Goal: Task Accomplishment & Management: Manage account settings

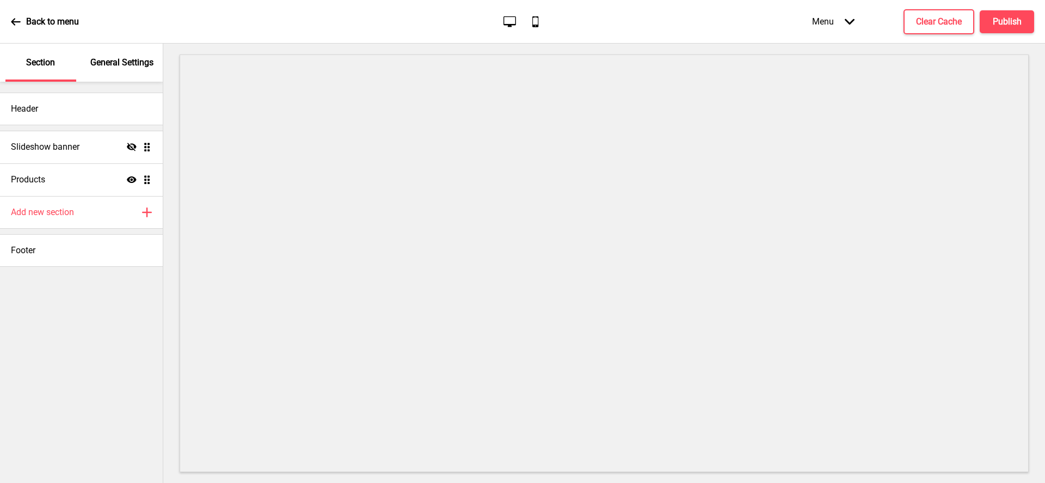
click at [98, 66] on p "General Settings" at bounding box center [121, 63] width 63 height 12
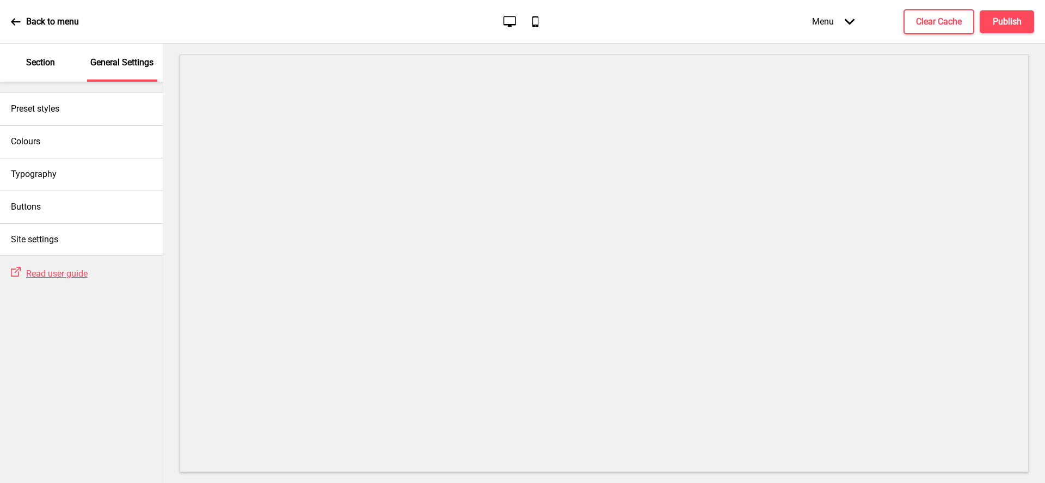
click at [46, 61] on p "Section" at bounding box center [40, 63] width 29 height 12
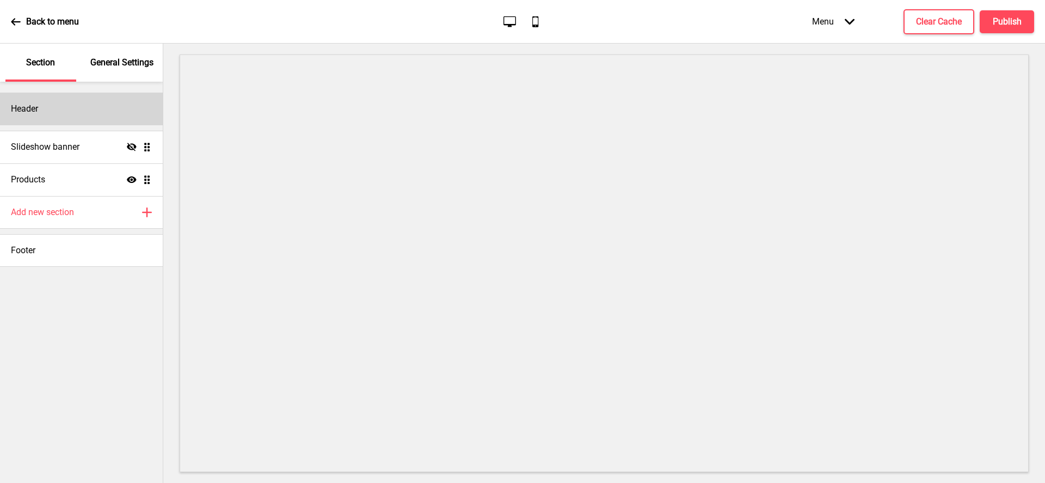
click at [41, 107] on div "Header" at bounding box center [81, 109] width 163 height 33
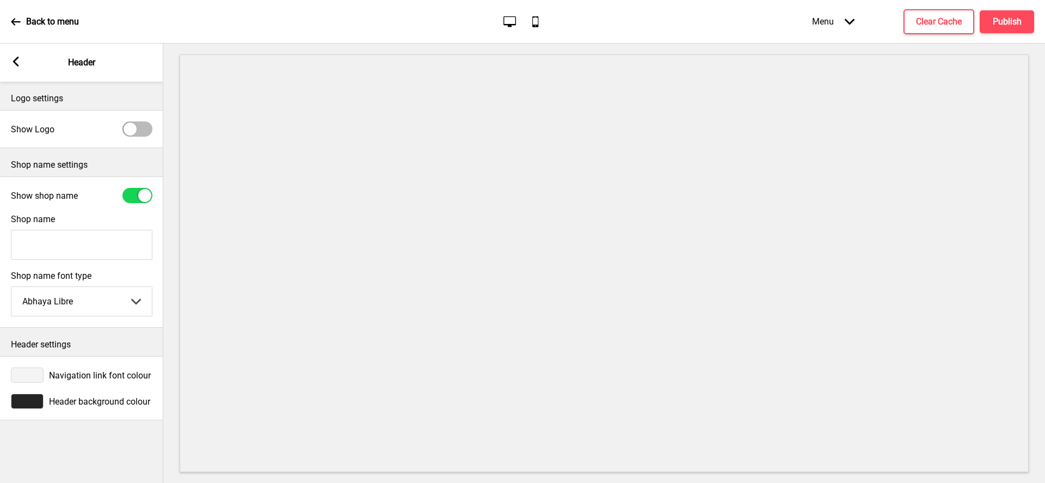
click at [130, 131] on div at bounding box center [130, 128] width 13 height 13
checkbox input "true"
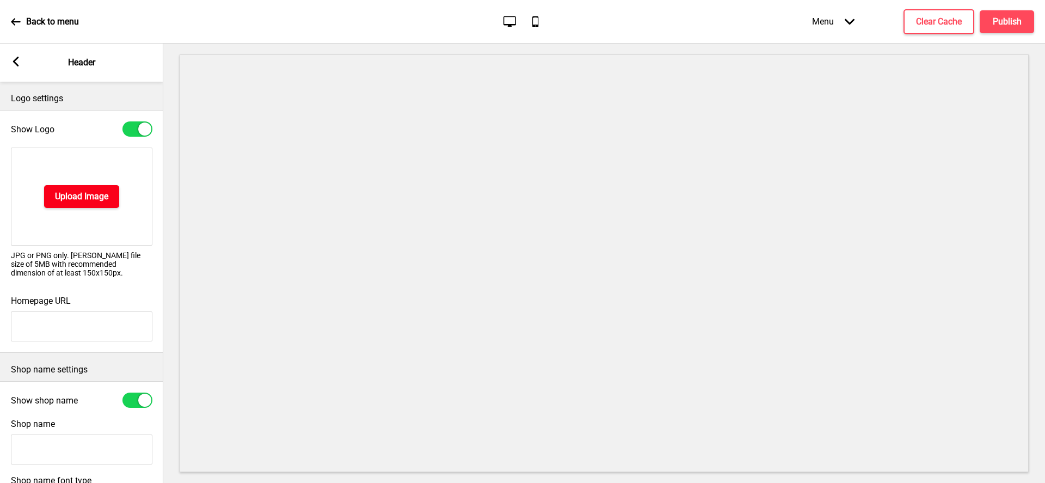
click at [73, 202] on h4 "Upload Image" at bounding box center [81, 196] width 53 height 12
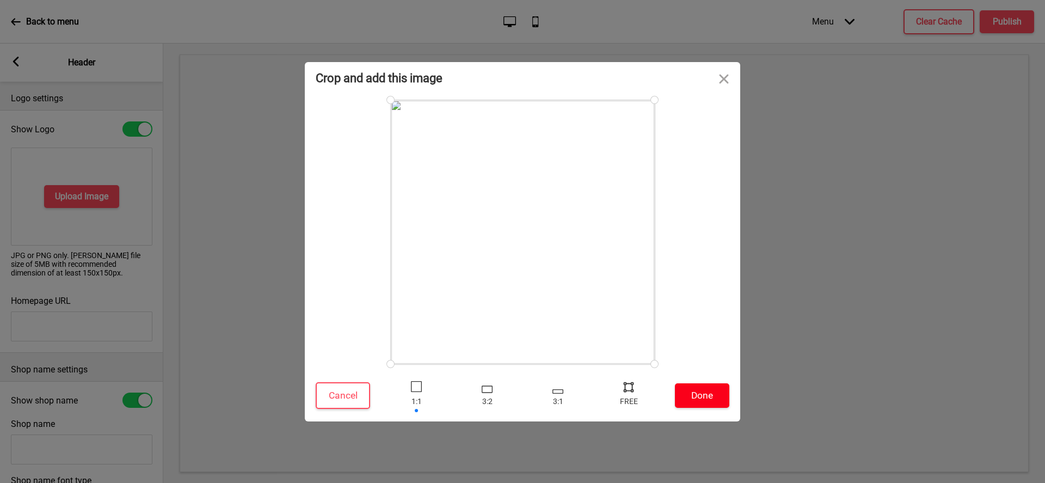
click at [721, 404] on button "Done" at bounding box center [702, 395] width 54 height 24
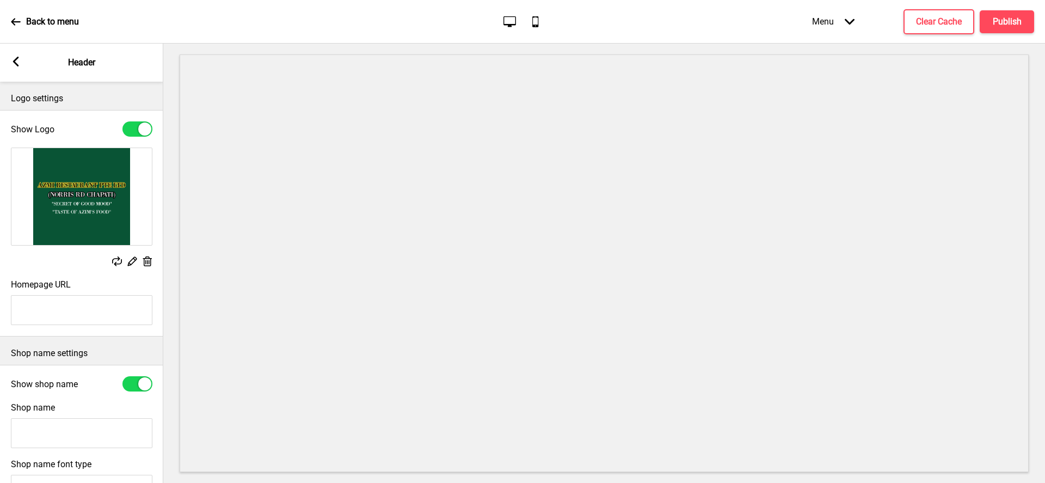
click at [60, 437] on input "Shop name" at bounding box center [81, 433] width 141 height 30
type input "Azmi Restaurant"
click at [134, 378] on div at bounding box center [137, 383] width 30 height 15
checkbox input "false"
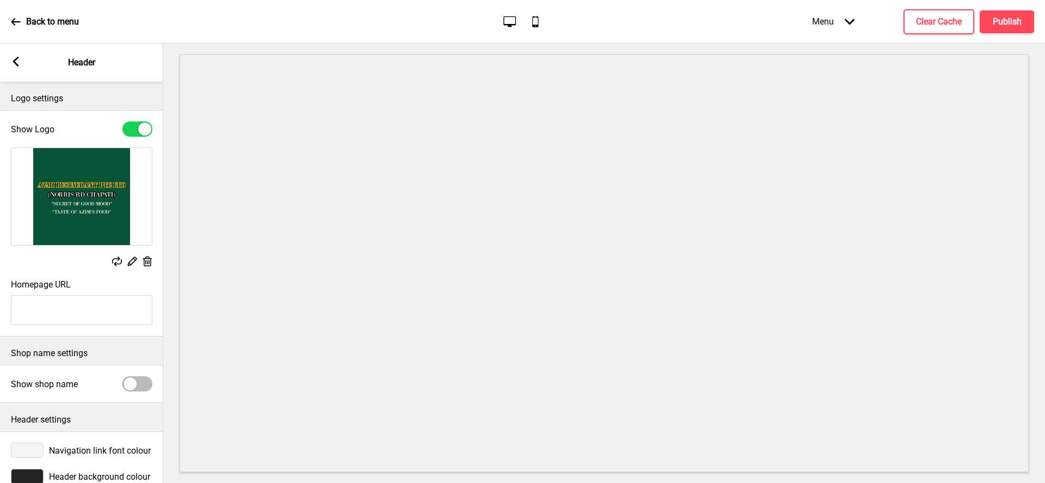
scroll to position [23, 0]
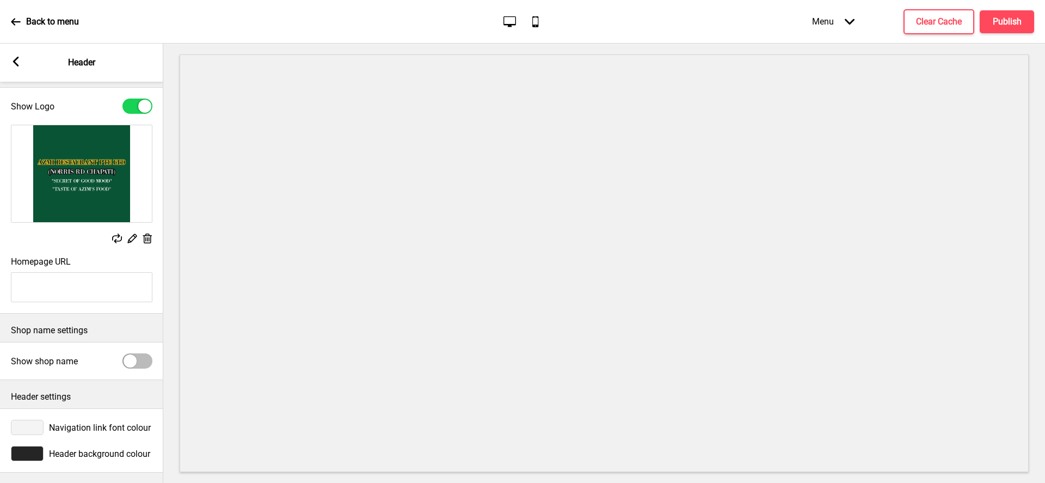
click at [26, 449] on div at bounding box center [27, 453] width 33 height 15
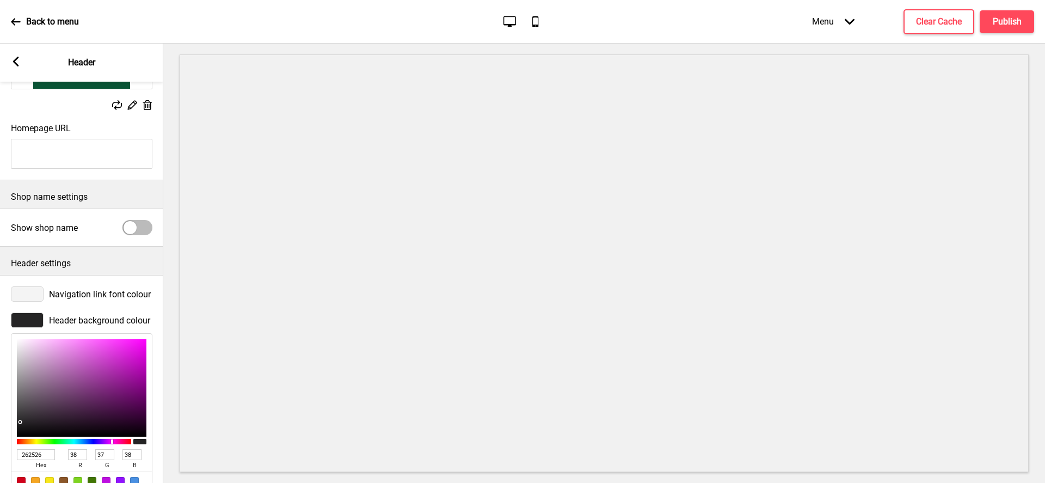
scroll to position [198, 0]
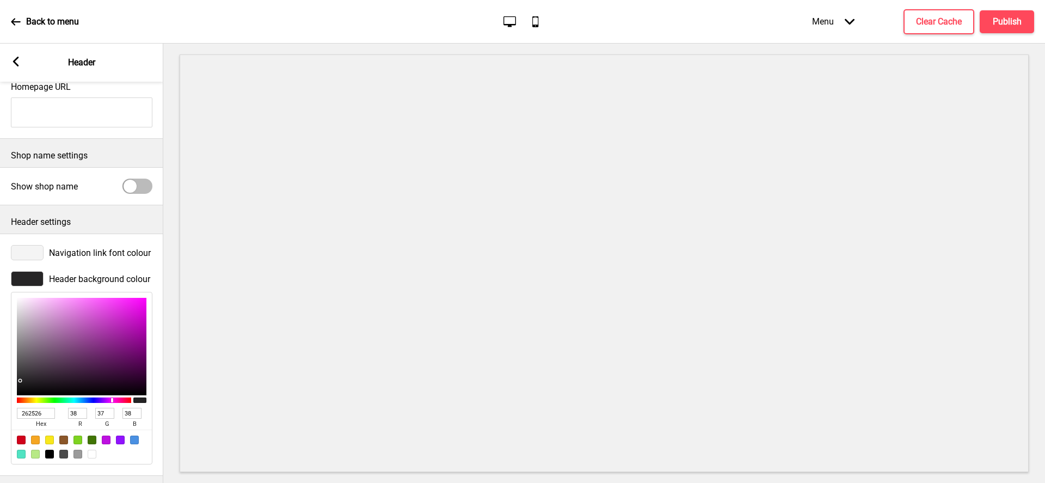
click at [39, 414] on input "262526" at bounding box center [36, 413] width 38 height 11
paste input "095534"
type input "095534"
type input "9"
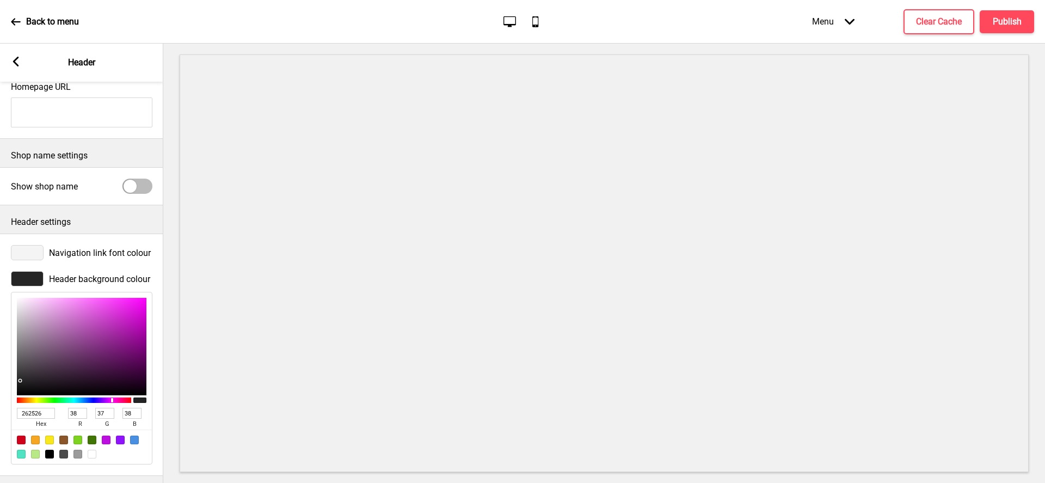
type input "85"
type input "52"
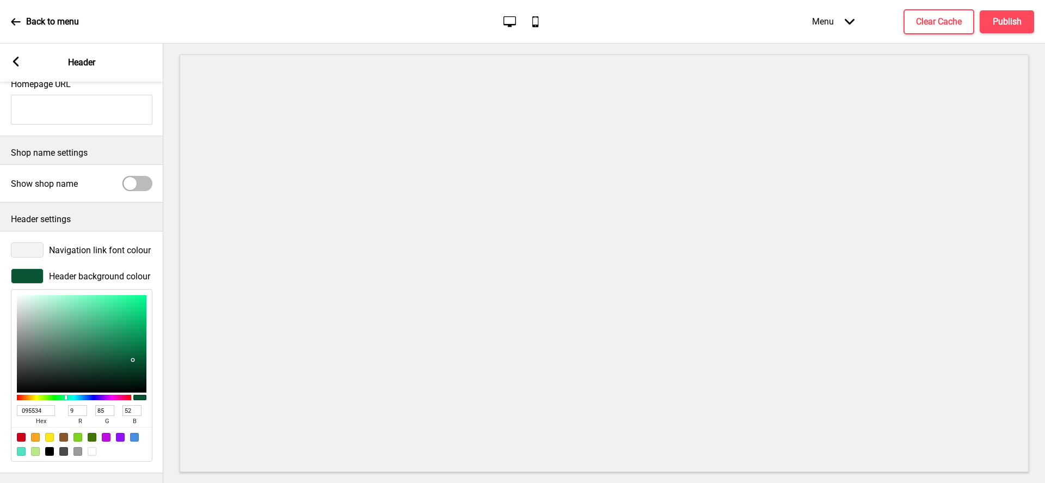
scroll to position [0, 0]
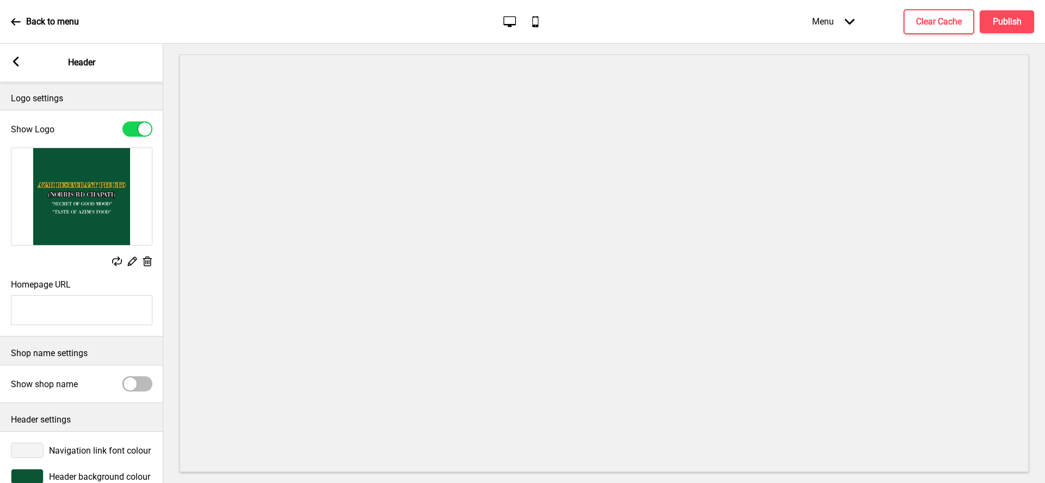
type input "095534"
click at [17, 64] on icon at bounding box center [16, 62] width 6 height 10
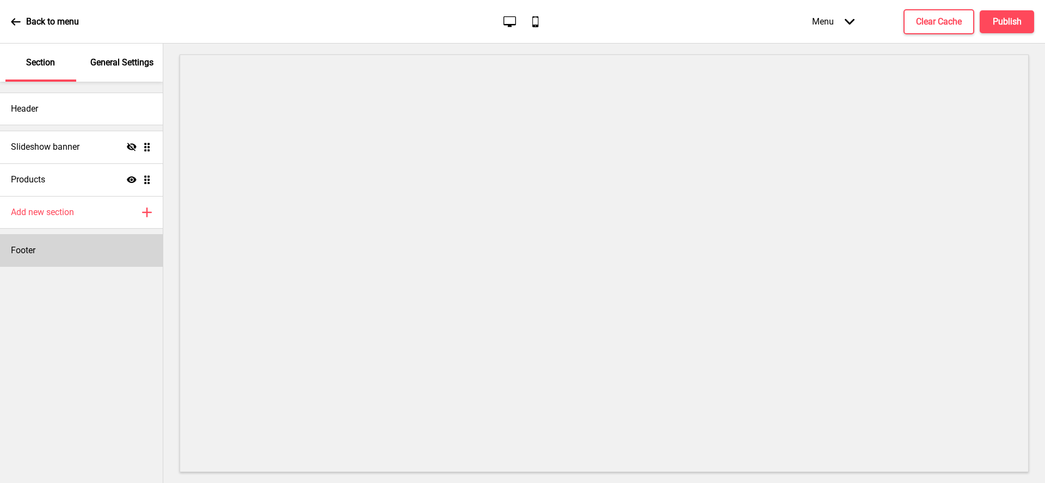
click at [54, 254] on div "Footer" at bounding box center [81, 250] width 163 height 33
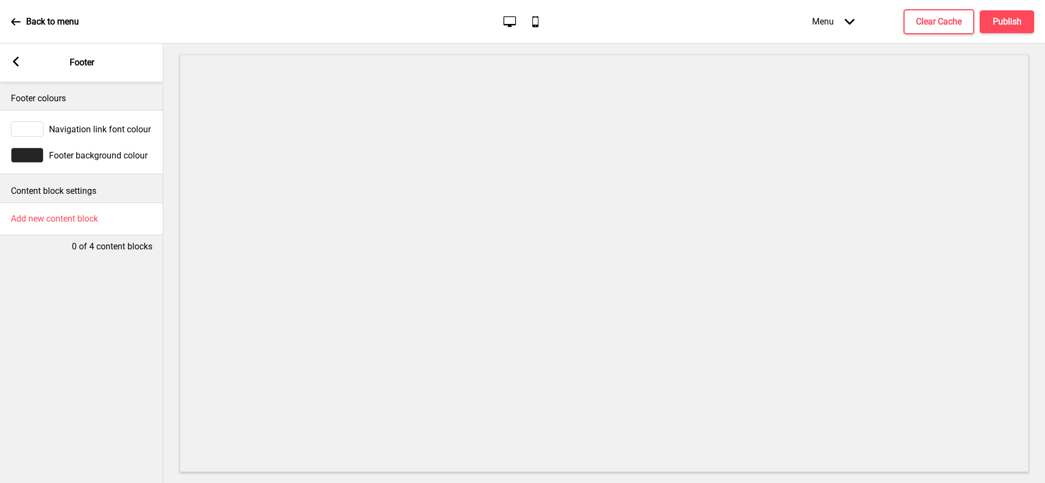
click at [32, 150] on div at bounding box center [27, 154] width 33 height 15
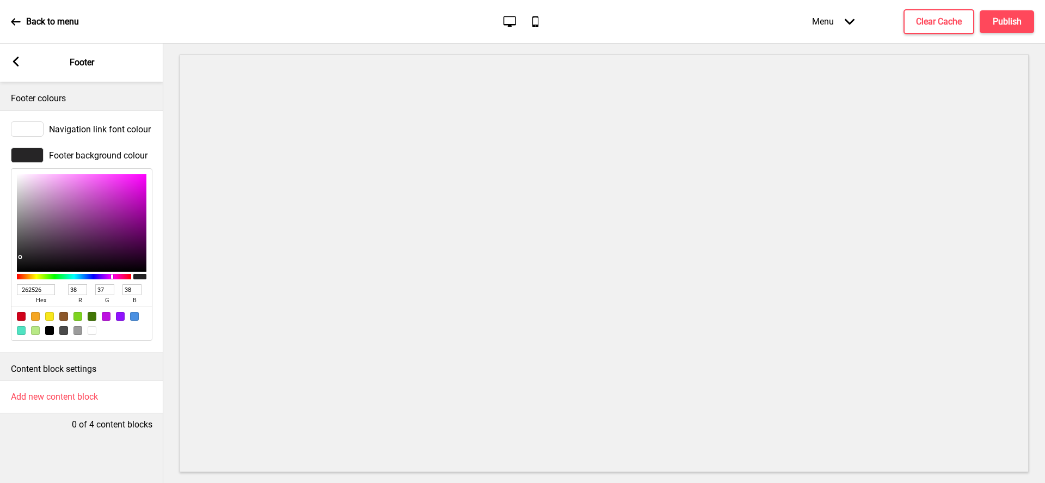
click at [48, 285] on input "262526" at bounding box center [36, 289] width 38 height 11
paste input "095534"
type input "095534"
type input "9"
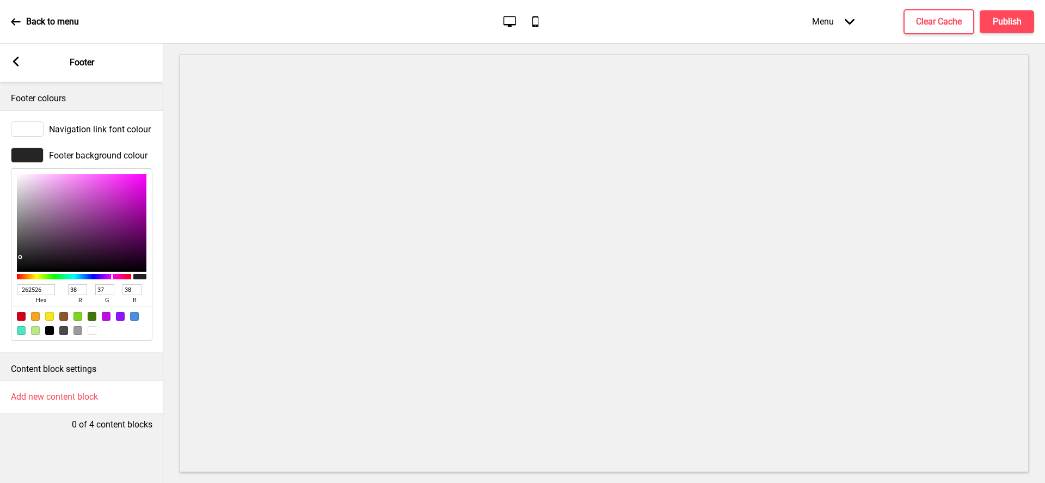
type input "85"
type input "52"
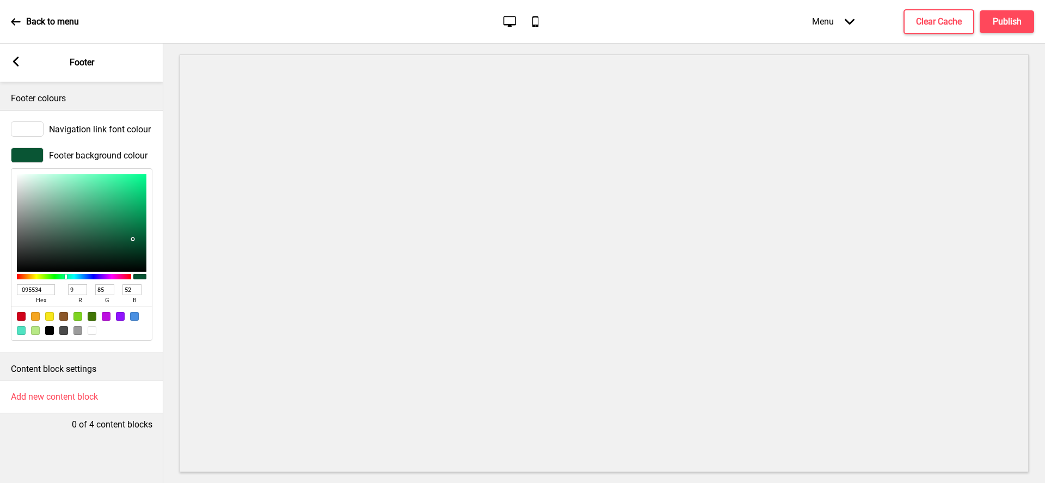
type input "095534"
click at [18, 61] on rect at bounding box center [16, 62] width 10 height 10
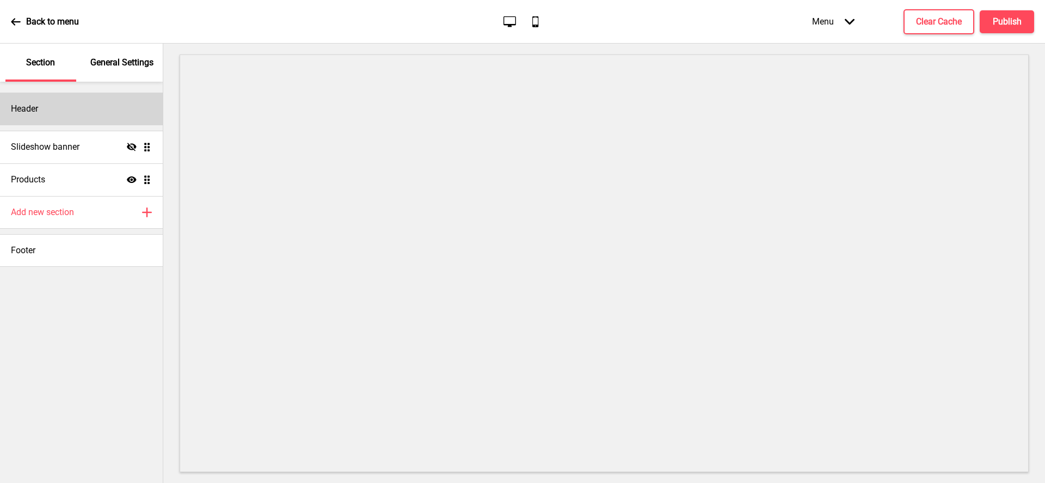
click at [77, 112] on div "Header" at bounding box center [81, 109] width 163 height 33
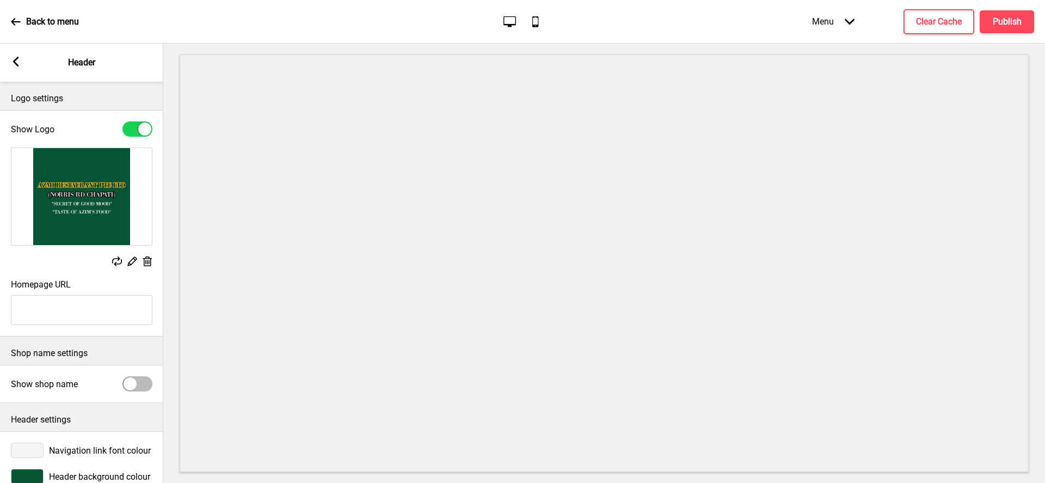
scroll to position [23, 0]
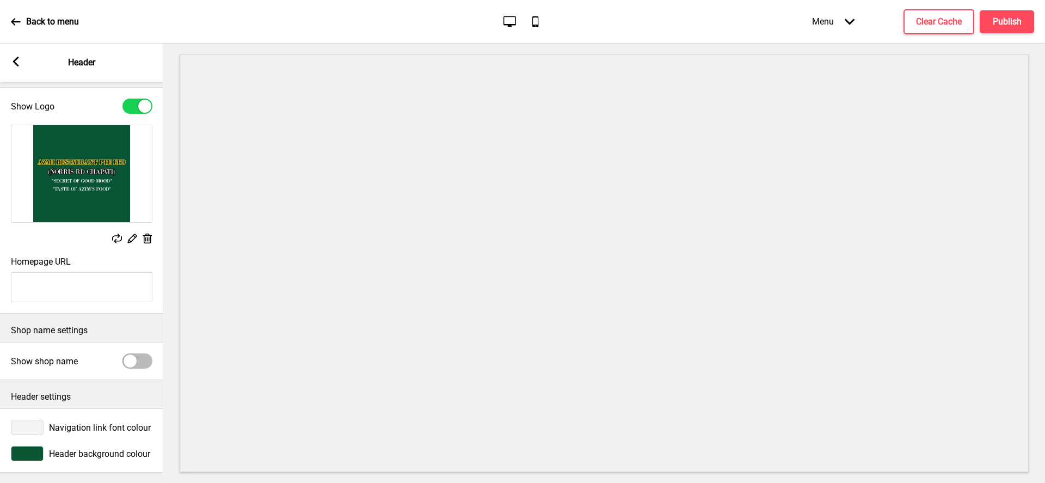
click at [38, 428] on div at bounding box center [27, 427] width 33 height 15
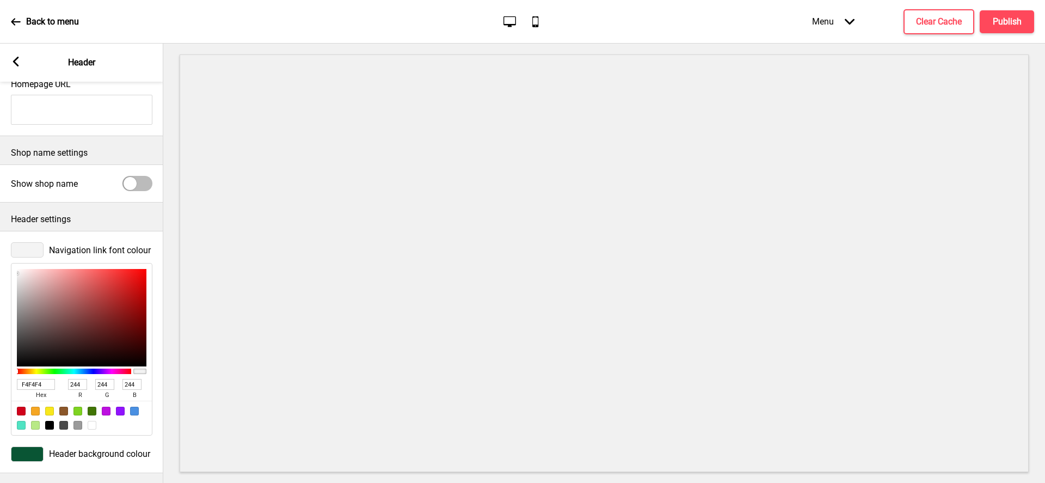
click at [44, 384] on input "F4F4F4" at bounding box center [36, 384] width 38 height 11
click at [19, 59] on rect at bounding box center [16, 62] width 10 height 10
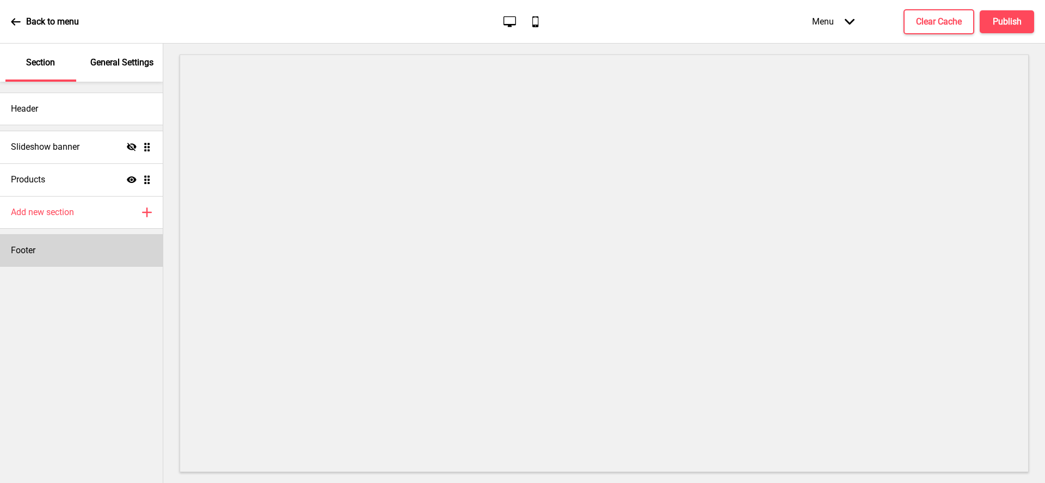
click at [37, 252] on div "Footer" at bounding box center [81, 250] width 163 height 33
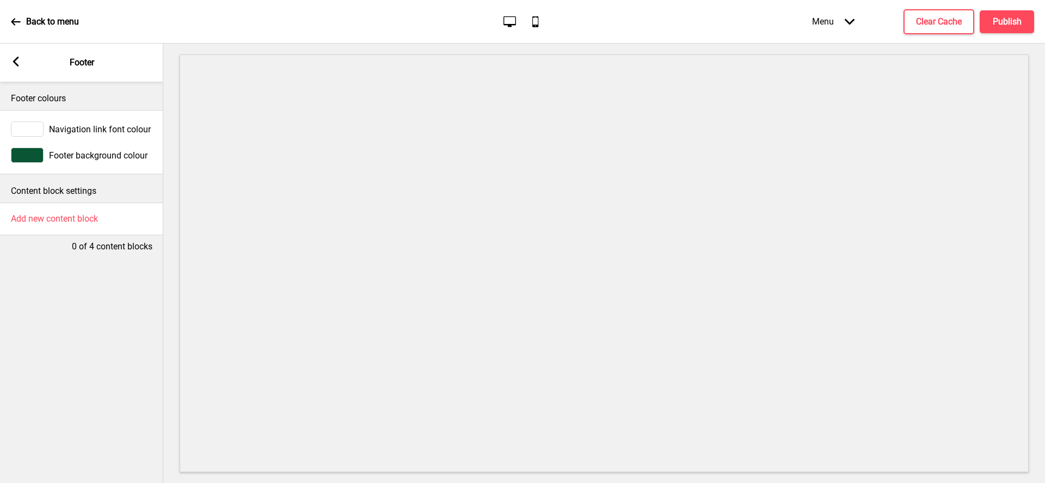
click at [36, 132] on div at bounding box center [27, 128] width 33 height 15
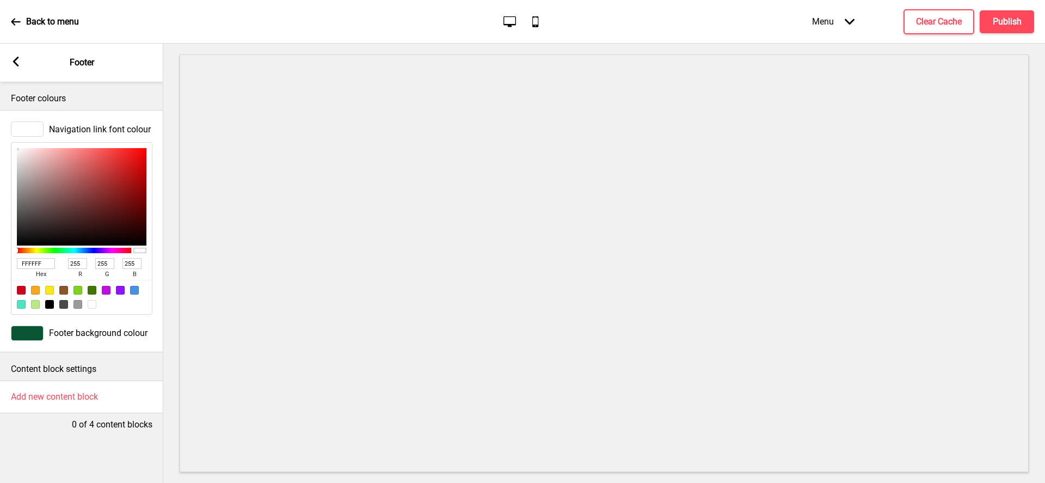
click at [42, 258] on input "FFFFFF" at bounding box center [36, 263] width 38 height 11
paste input "4F4F4"
type input "F4F4F4"
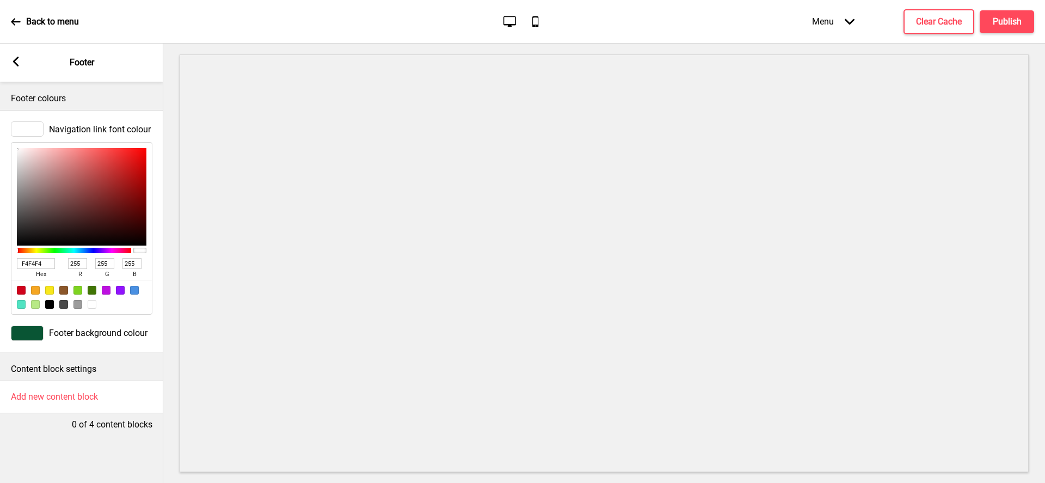
type input "244"
type input "F4F4F4"
click at [18, 65] on icon at bounding box center [16, 62] width 6 height 10
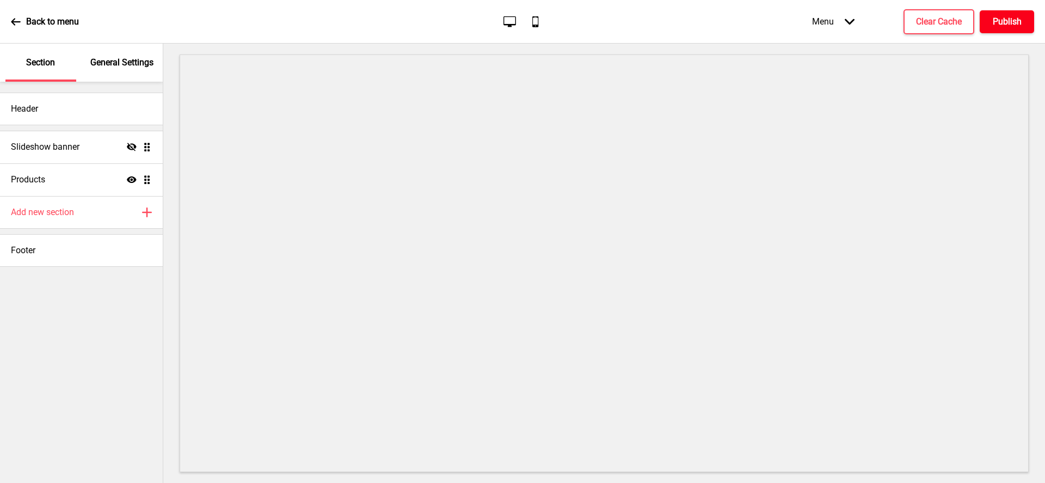
click at [1024, 16] on button "Publish" at bounding box center [1007, 21] width 54 height 23
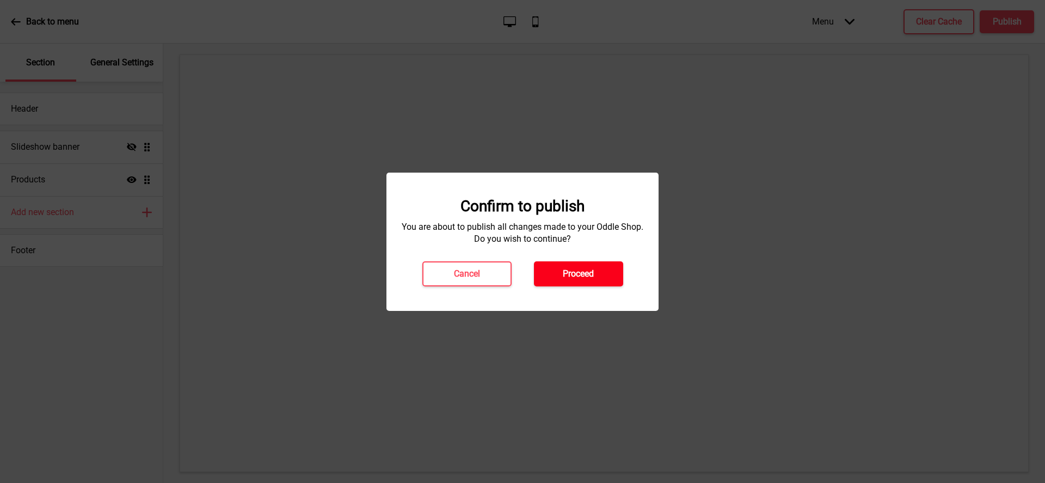
click at [576, 283] on button "Proceed" at bounding box center [578, 273] width 89 height 25
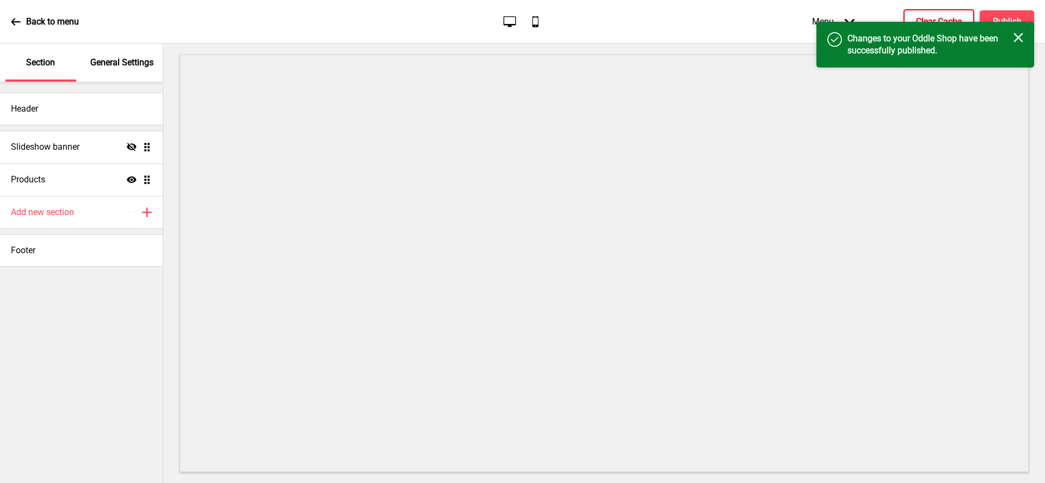
click at [928, 19] on h4 "Clear Cache" at bounding box center [939, 22] width 46 height 12
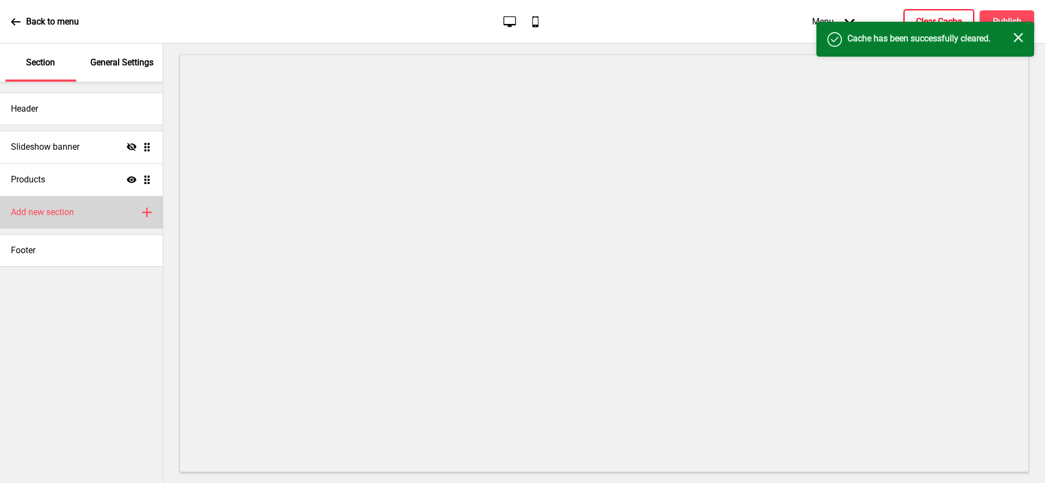
click at [72, 212] on h4 "Add new section" at bounding box center [42, 212] width 63 height 12
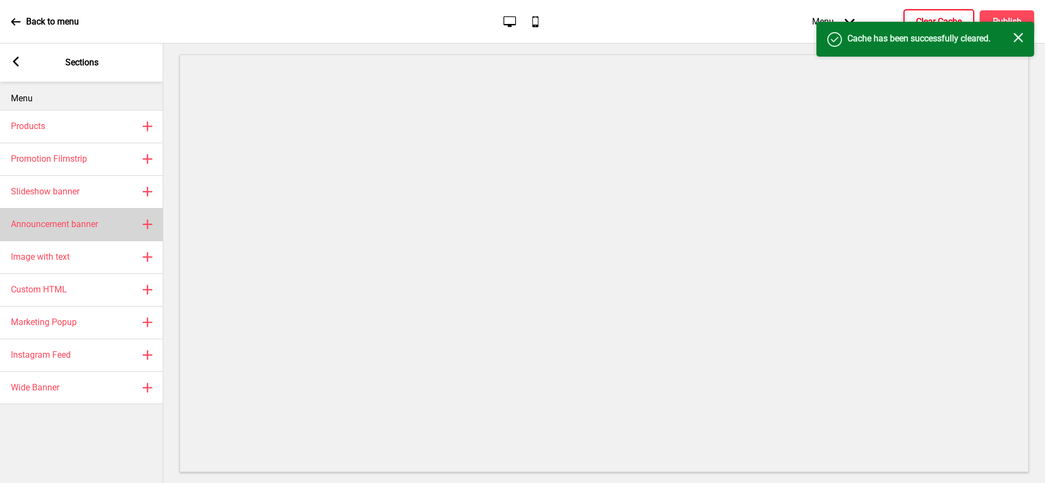
click at [72, 226] on h4 "Announcement banner" at bounding box center [54, 224] width 87 height 12
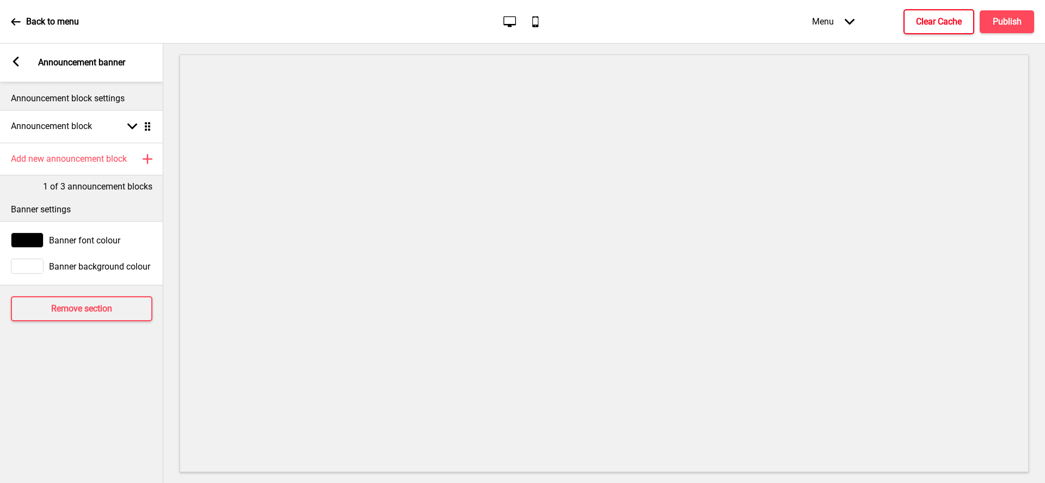
click at [16, 61] on rect at bounding box center [16, 62] width 10 height 10
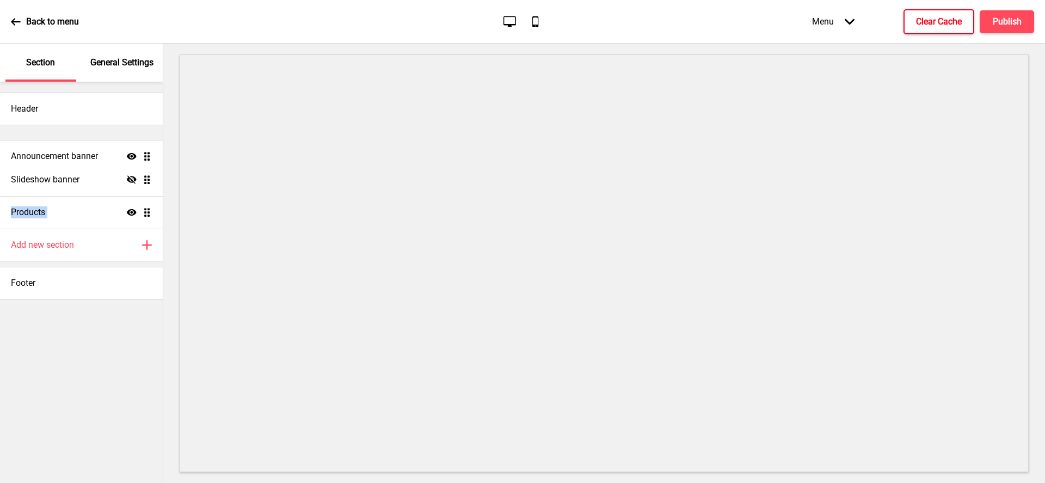
drag, startPoint x: 148, startPoint y: 212, endPoint x: 148, endPoint y: 156, distance: 56.1
click at [148, 156] on ul "Slideshow banner Hide Drag Products Show Drag Announcement banner Show Drag" at bounding box center [81, 180] width 163 height 98
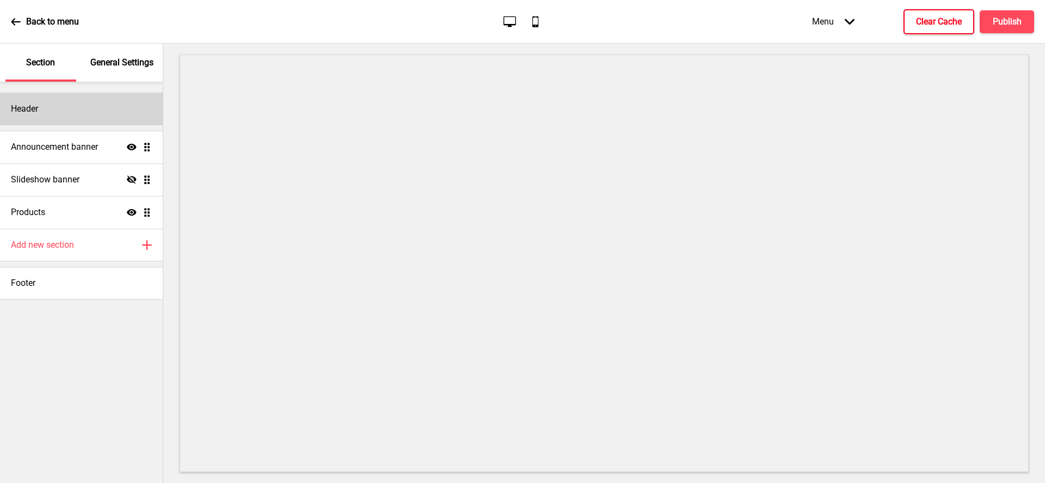
click at [108, 107] on div "Header" at bounding box center [81, 109] width 163 height 33
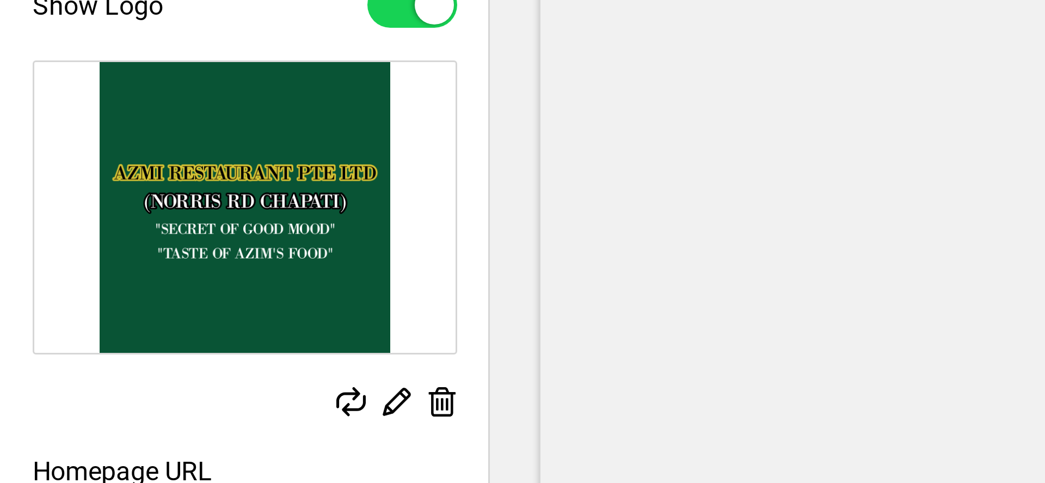
type input "#c4b834"
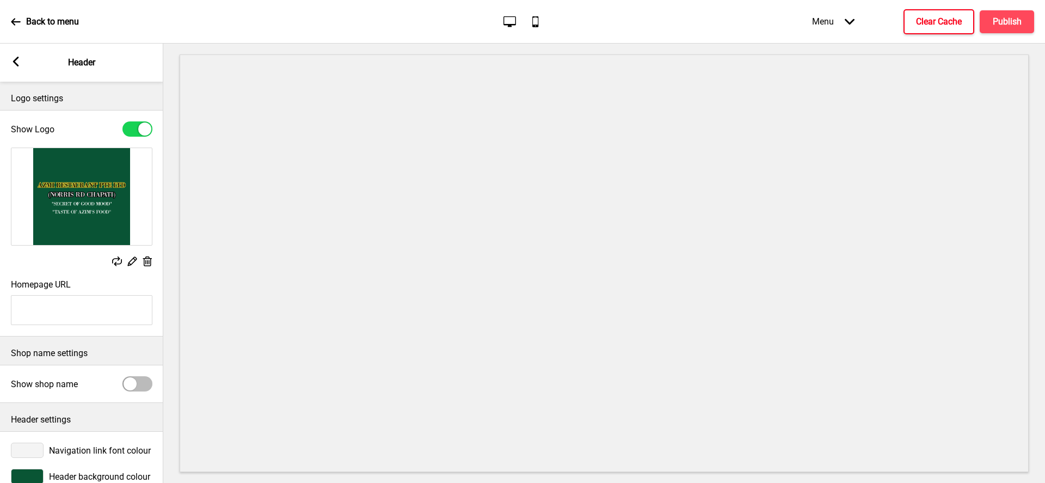
click at [53, 457] on div "Navigation link font colour" at bounding box center [81, 450] width 163 height 26
click at [20, 73] on div "Arrow left Header" at bounding box center [81, 63] width 163 height 38
click at [11, 63] on icon "Arrow left" at bounding box center [16, 62] width 10 height 10
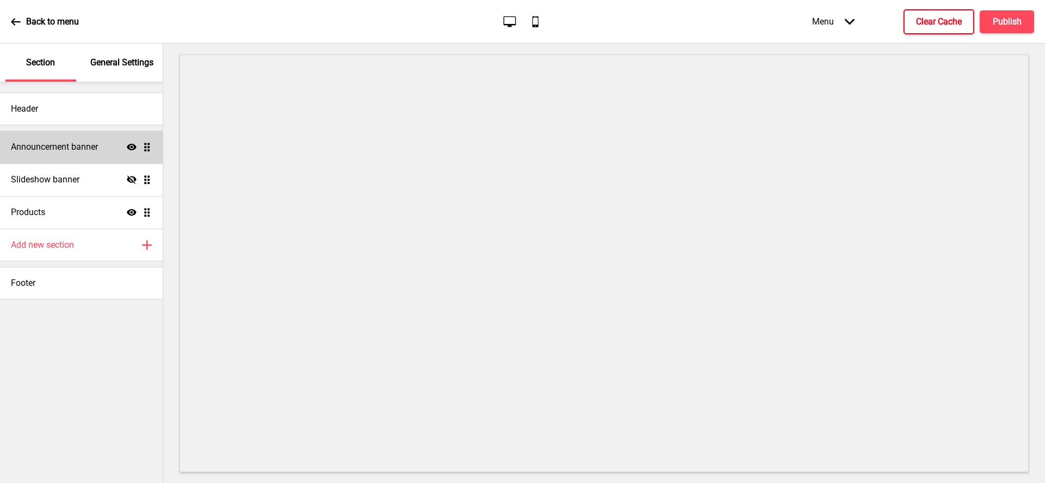
click at [50, 157] on div "Announcement banner Show Drag" at bounding box center [81, 147] width 163 height 33
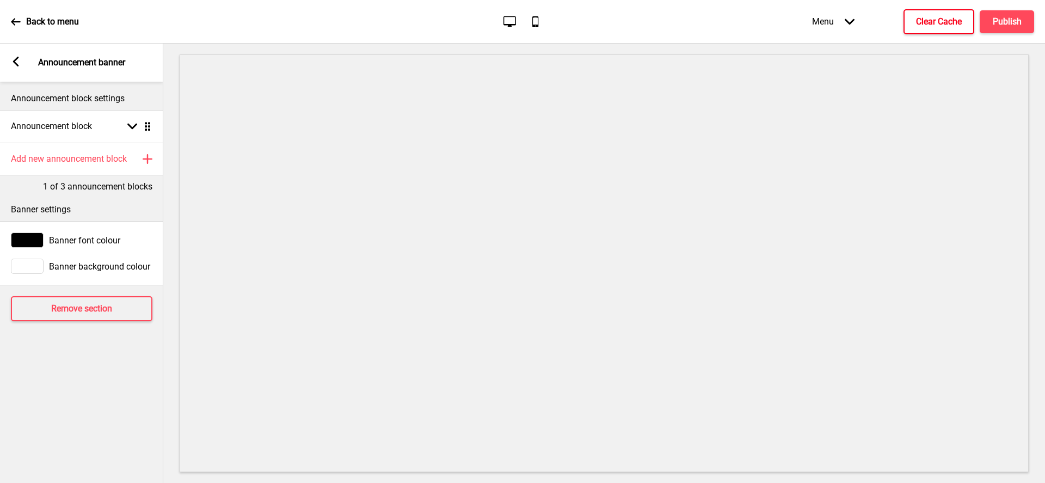
click at [30, 264] on div at bounding box center [27, 265] width 33 height 15
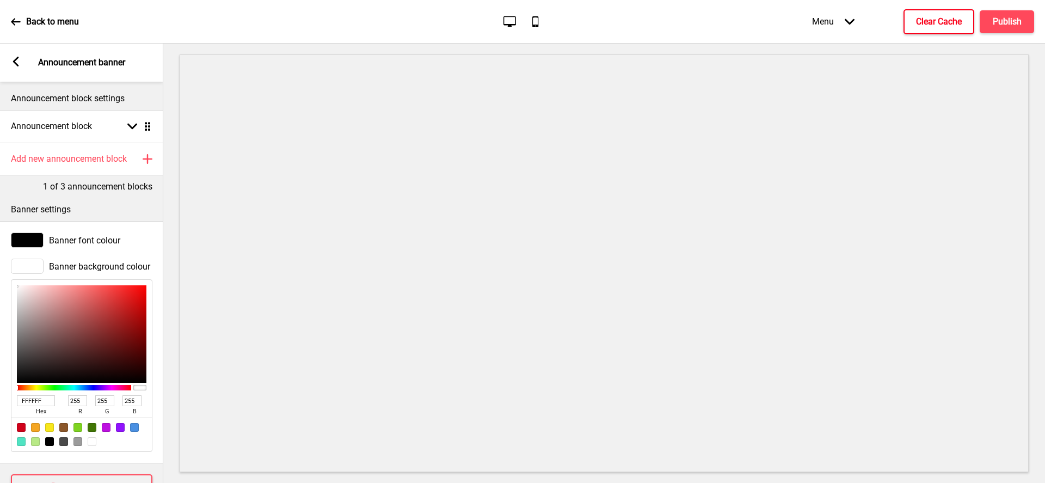
click at [35, 400] on input "FFFFFF" at bounding box center [36, 400] width 38 height 11
paste input "c4b834"
type input "c4b834"
type input "196"
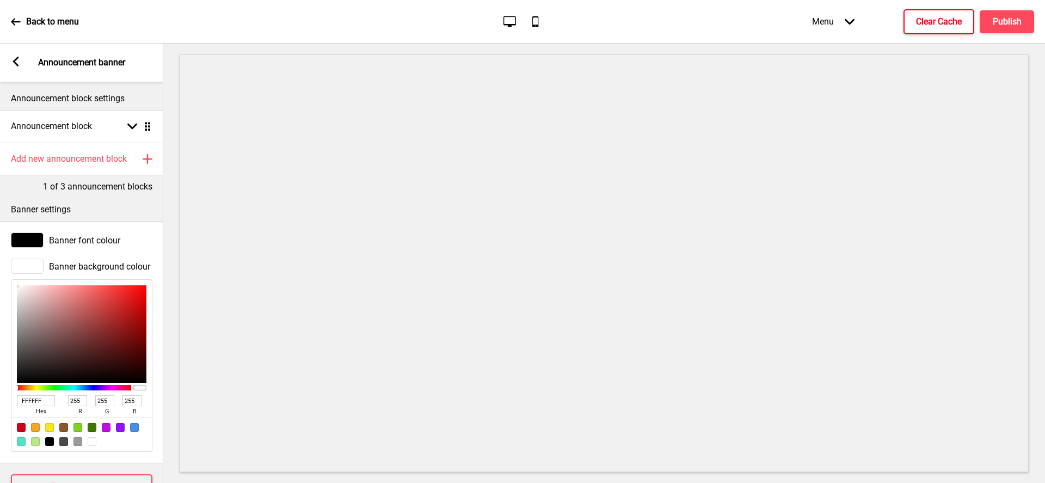
type input "184"
type input "52"
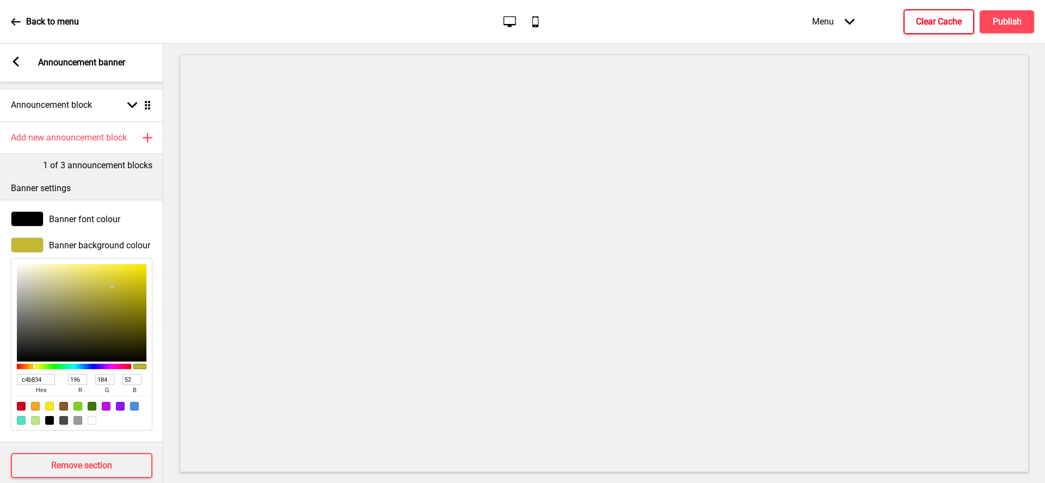
scroll to position [38, 0]
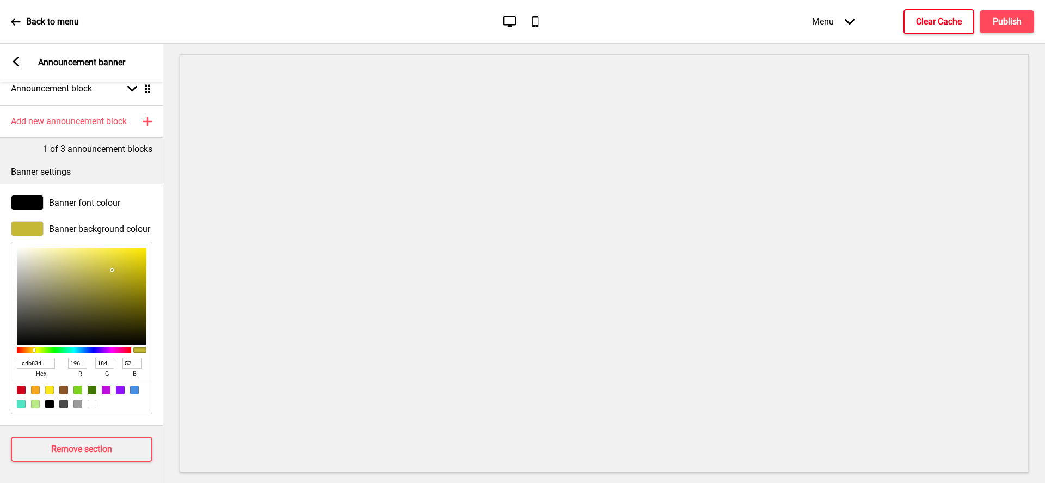
type input "C4B834"
click at [14, 61] on icon at bounding box center [16, 62] width 6 height 10
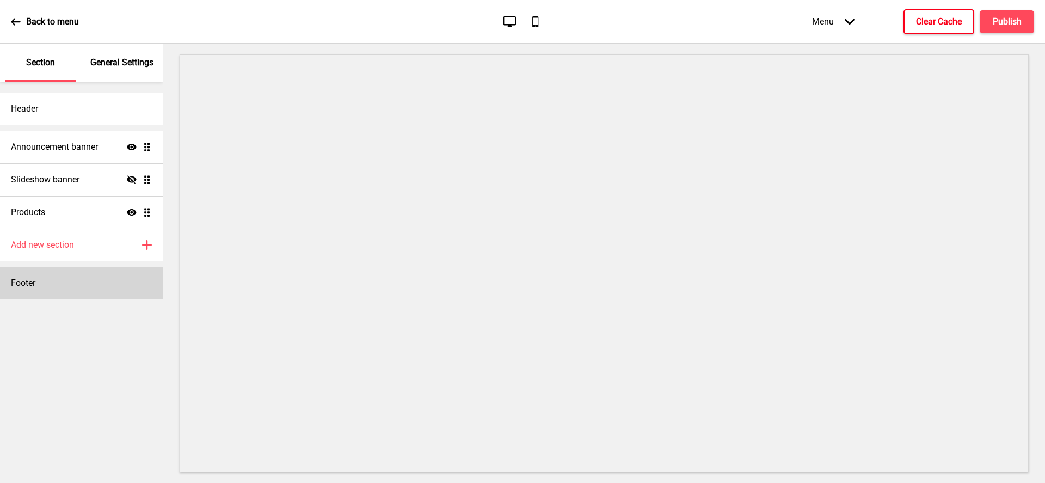
click at [39, 279] on div "Footer" at bounding box center [81, 283] width 163 height 33
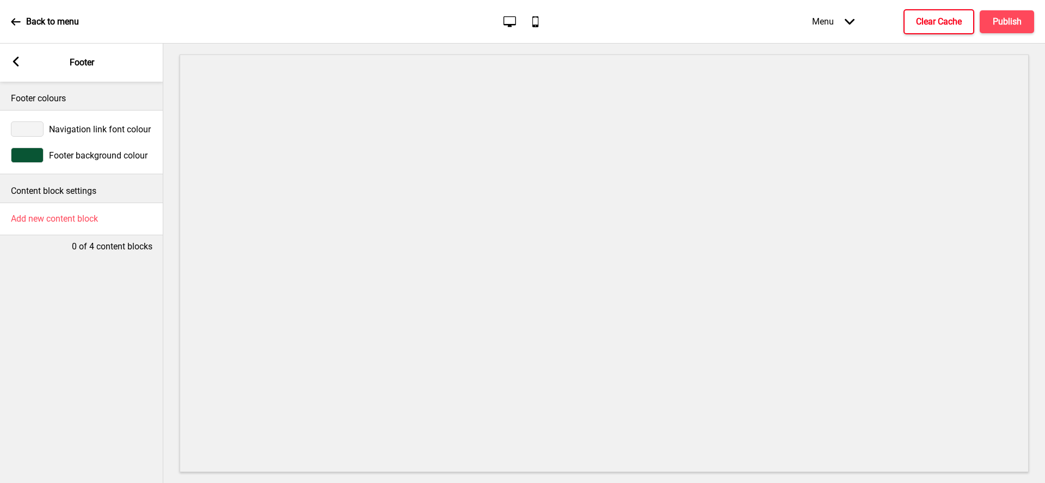
click at [17, 53] on div "Arrow left Footer" at bounding box center [81, 63] width 163 height 38
click at [14, 60] on icon at bounding box center [16, 62] width 6 height 10
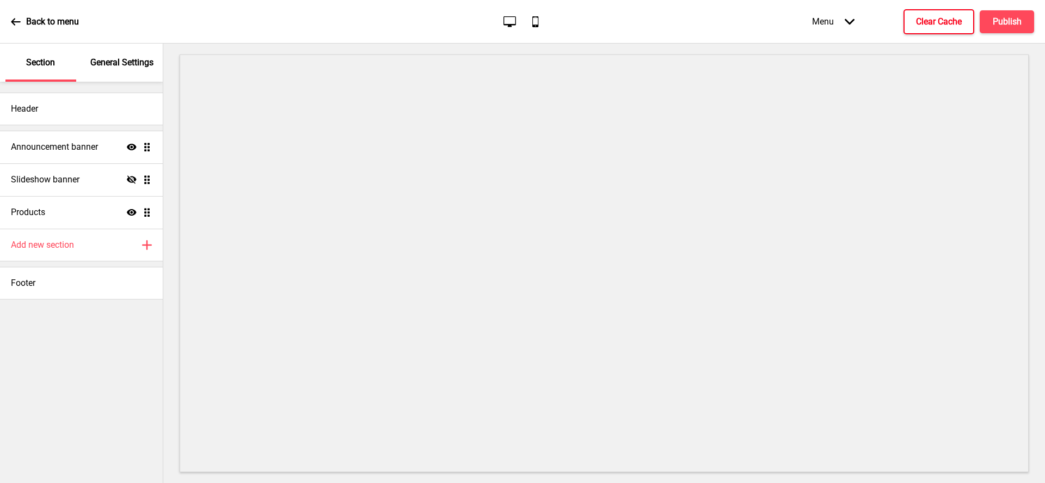
click at [121, 67] on p "General Settings" at bounding box center [121, 63] width 63 height 12
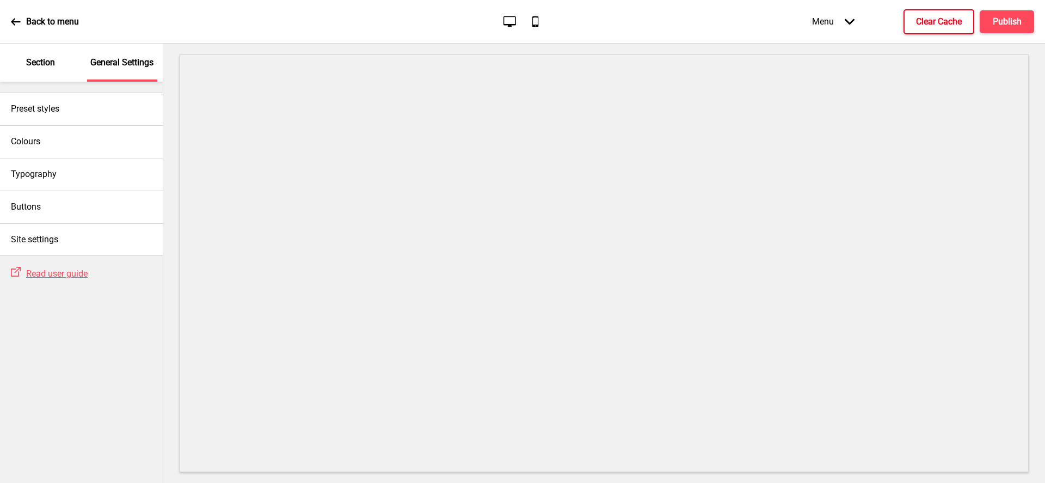
click at [36, 64] on p "Section" at bounding box center [40, 63] width 29 height 12
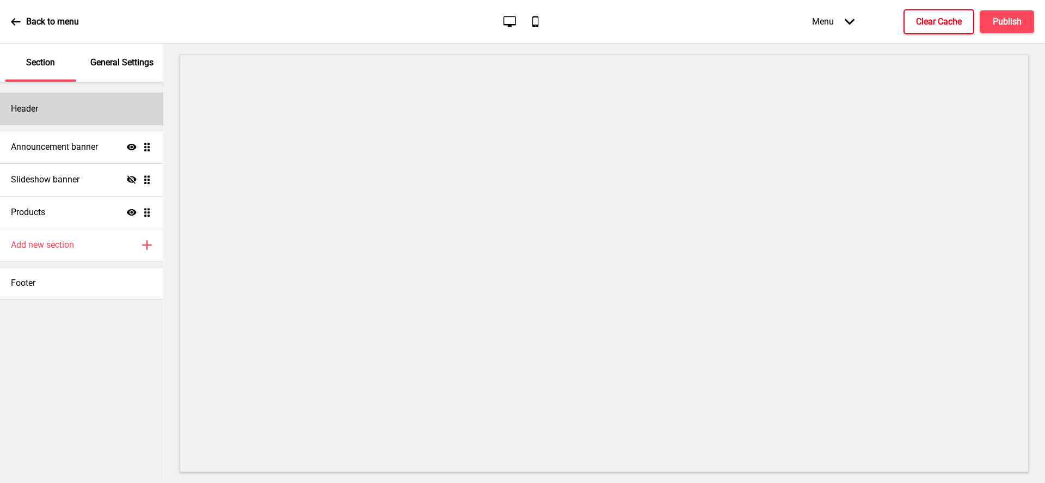
click at [83, 108] on div "Header" at bounding box center [81, 109] width 163 height 33
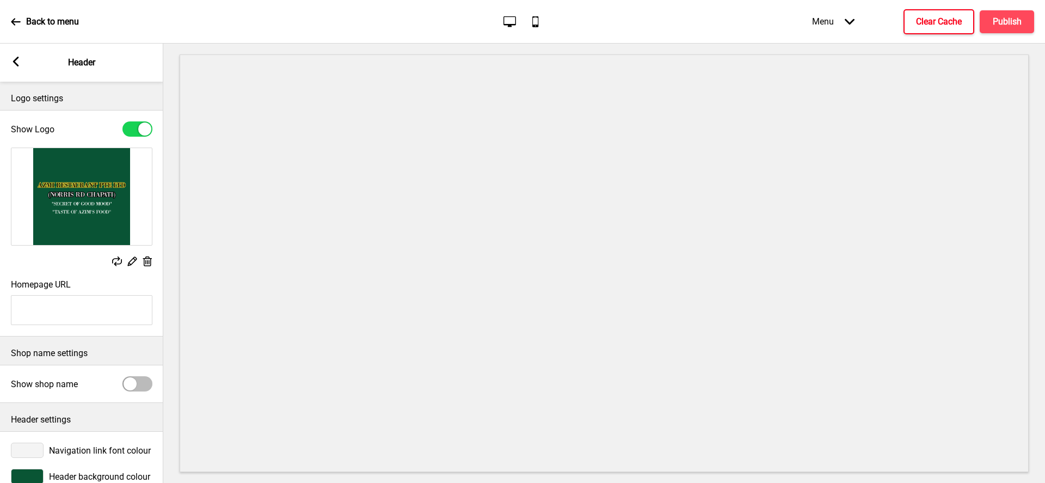
click at [146, 263] on icon at bounding box center [147, 261] width 9 height 10
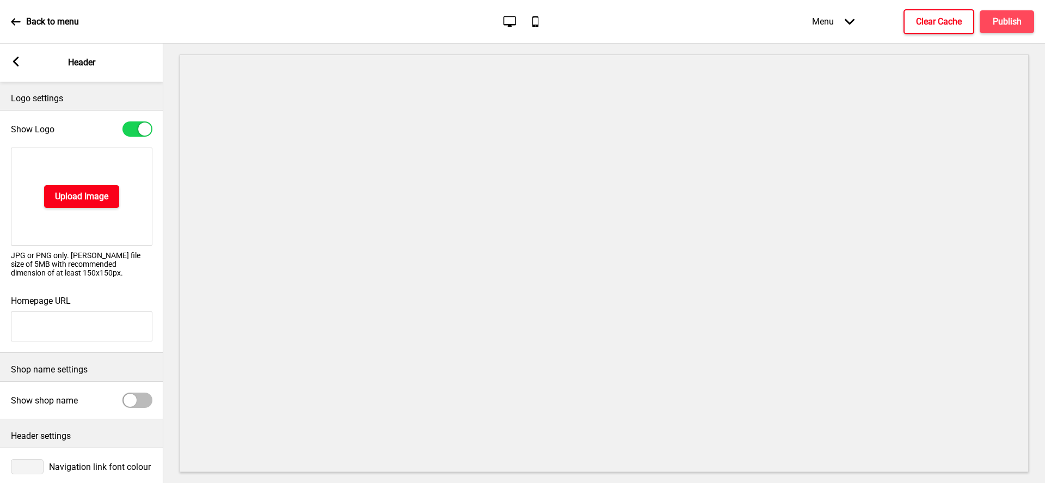
click at [99, 202] on button "Upload Image" at bounding box center [81, 196] width 75 height 23
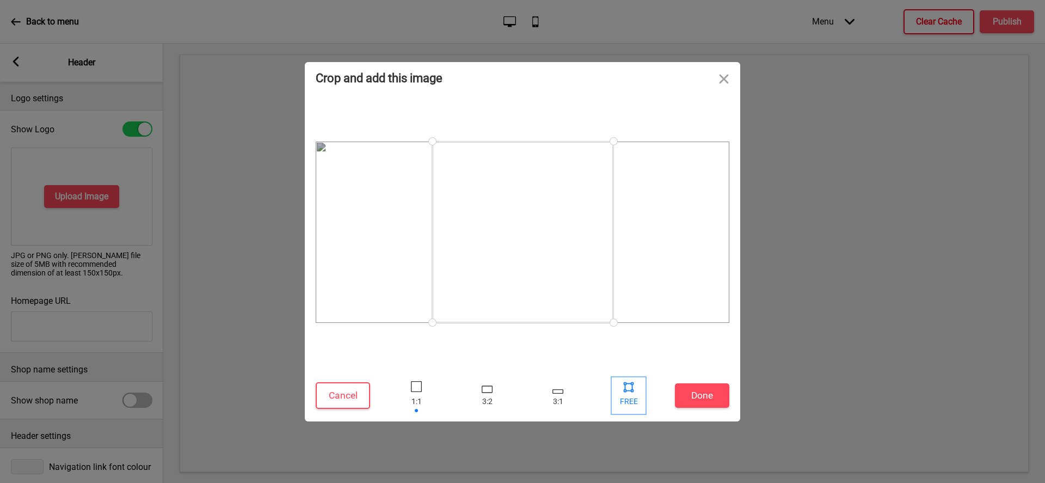
click at [632, 387] on div at bounding box center [628, 386] width 16 height 16
drag, startPoint x: 613, startPoint y: 323, endPoint x: 789, endPoint y: 343, distance: 177.4
click at [789, 343] on div "Crop and add this image Cancel Done Drop a file here Drag & drop files here or …" at bounding box center [522, 241] width 1045 height 483
drag, startPoint x: 434, startPoint y: 325, endPoint x: 209, endPoint y: 358, distance: 227.1
click at [209, 358] on div "Crop and add this image Cancel Done Drop a file here Drag & drop files here or …" at bounding box center [522, 241] width 1045 height 483
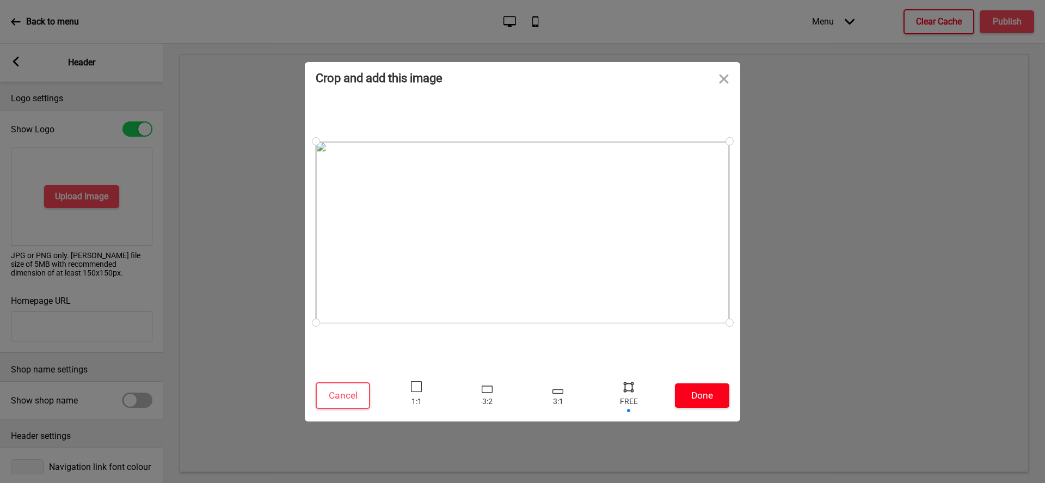
click at [706, 390] on button "Done" at bounding box center [702, 395] width 54 height 24
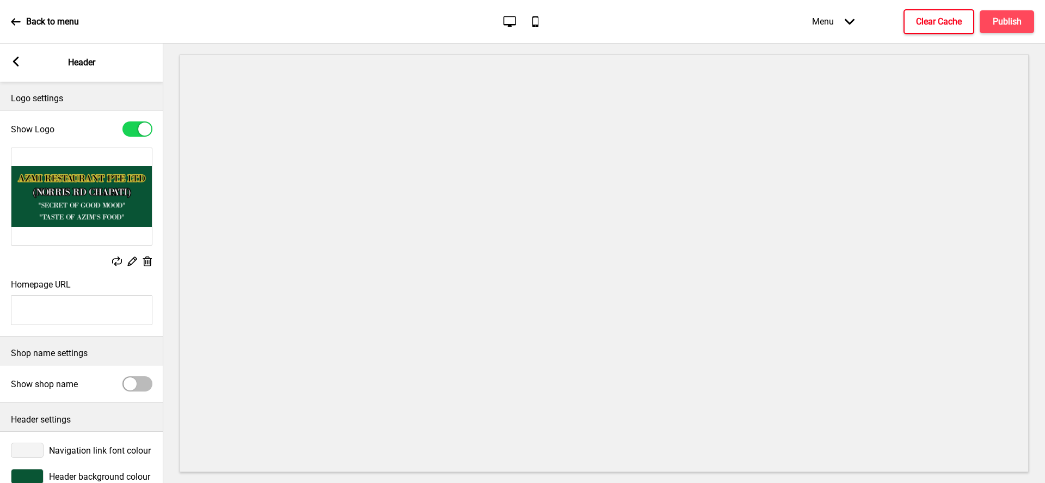
scroll to position [23, 0]
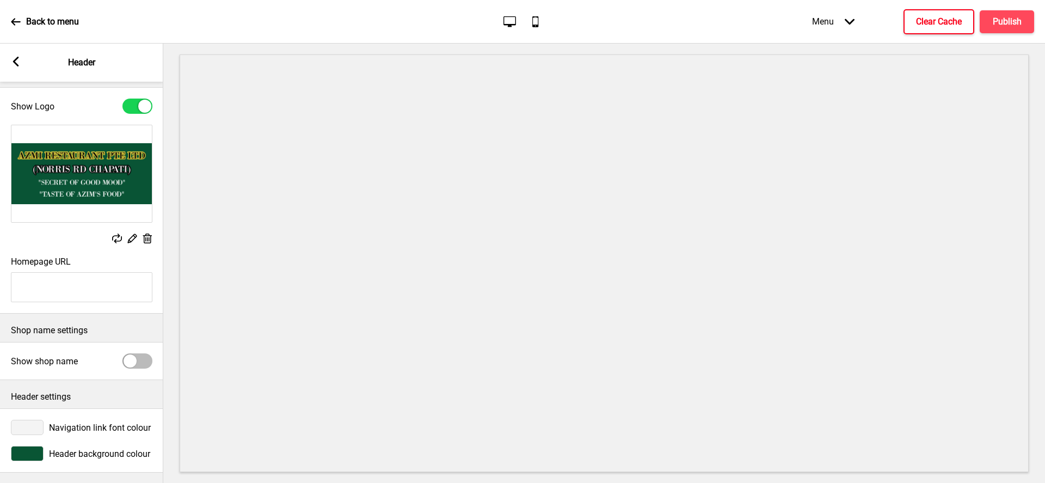
click at [16, 63] on rect at bounding box center [16, 62] width 10 height 10
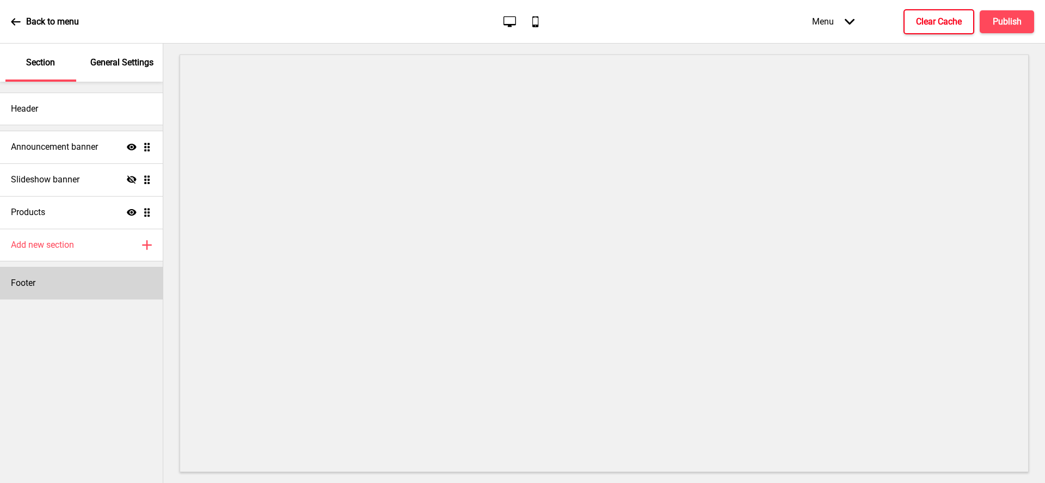
click at [58, 278] on div "Footer" at bounding box center [81, 283] width 163 height 33
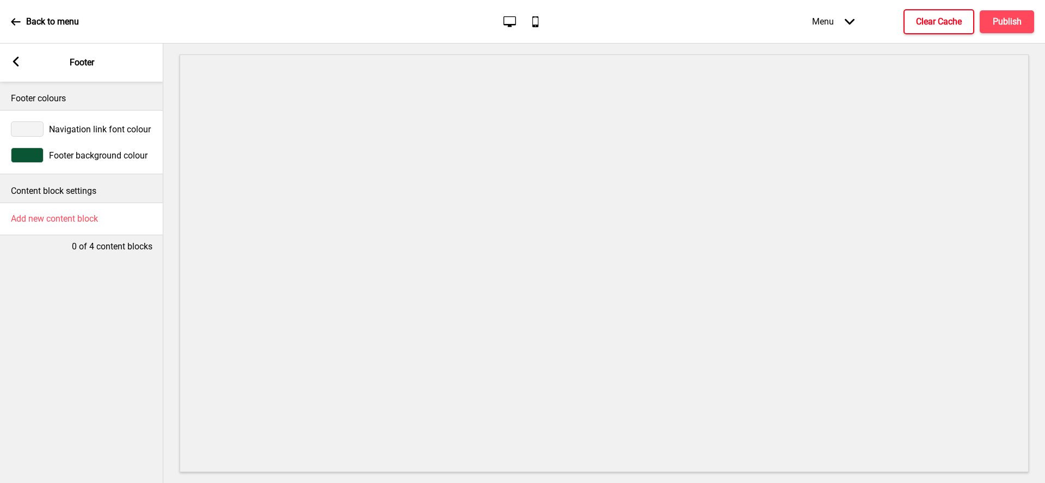
click at [16, 60] on icon at bounding box center [16, 62] width 6 height 10
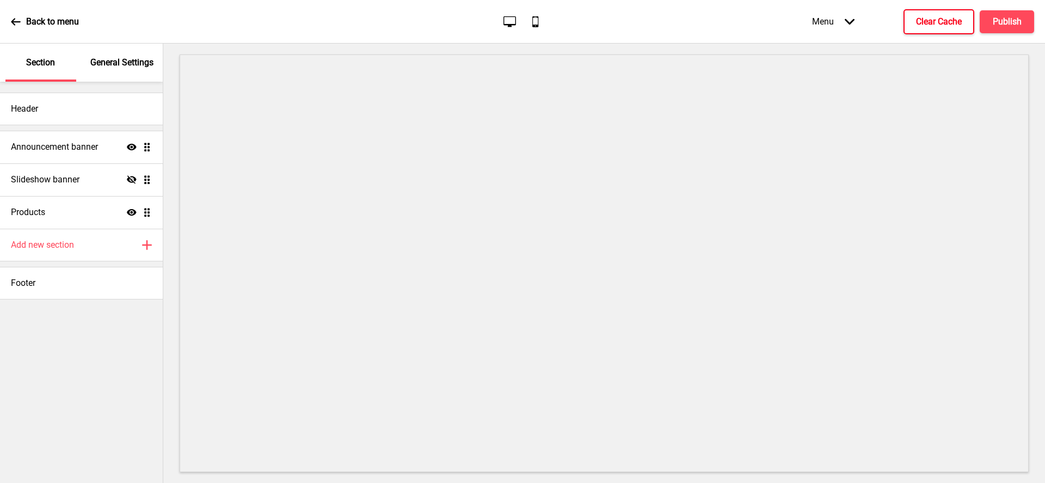
click at [116, 61] on p "General Settings" at bounding box center [121, 63] width 63 height 12
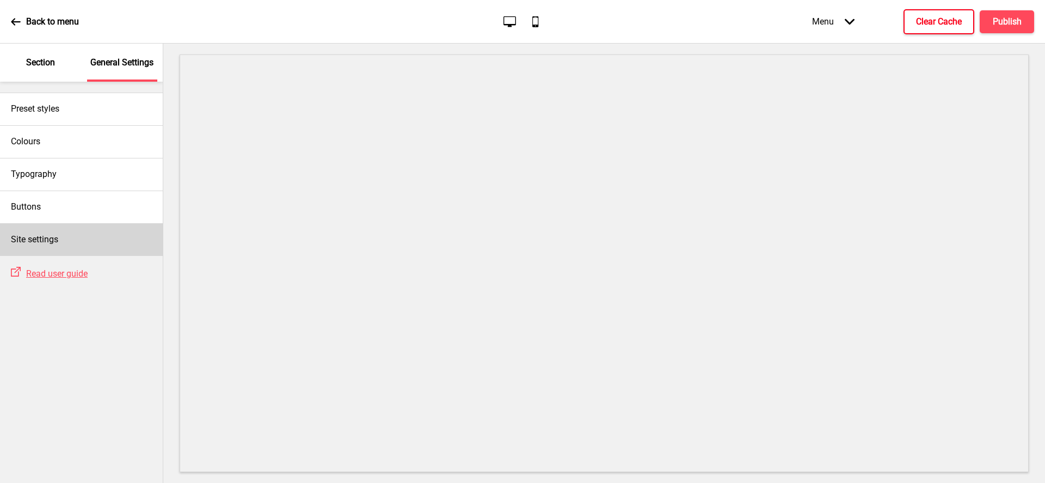
click at [64, 241] on div "Site settings" at bounding box center [81, 239] width 163 height 33
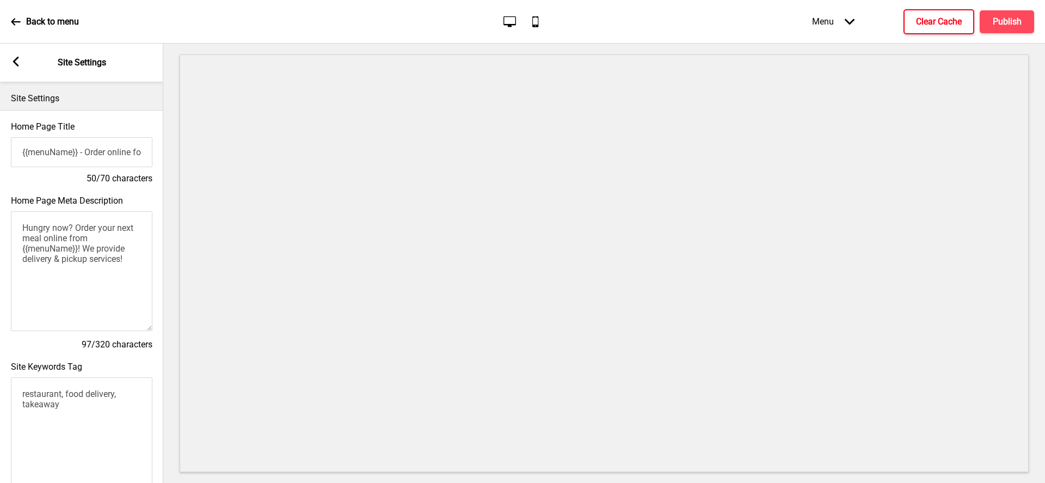
scroll to position [387, 0]
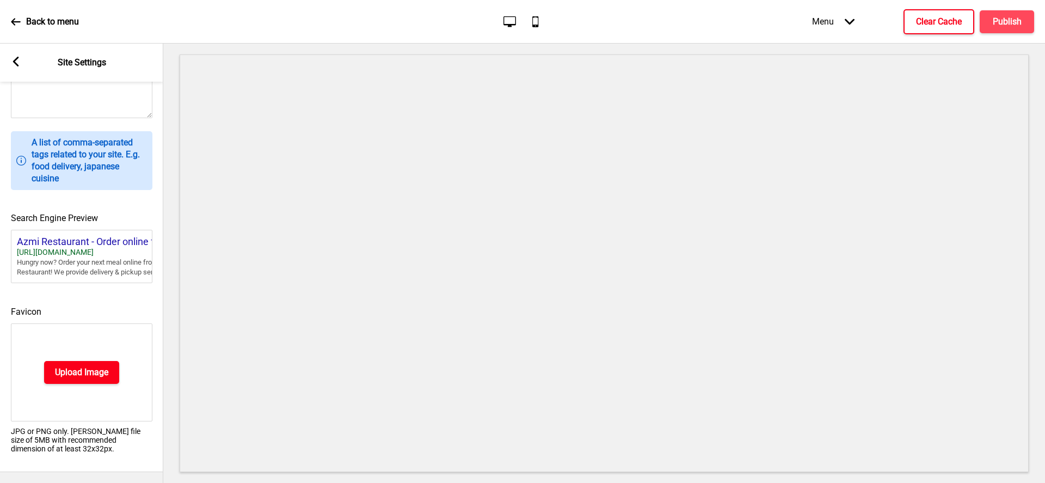
click at [62, 368] on h4 "Upload Image" at bounding box center [81, 372] width 53 height 12
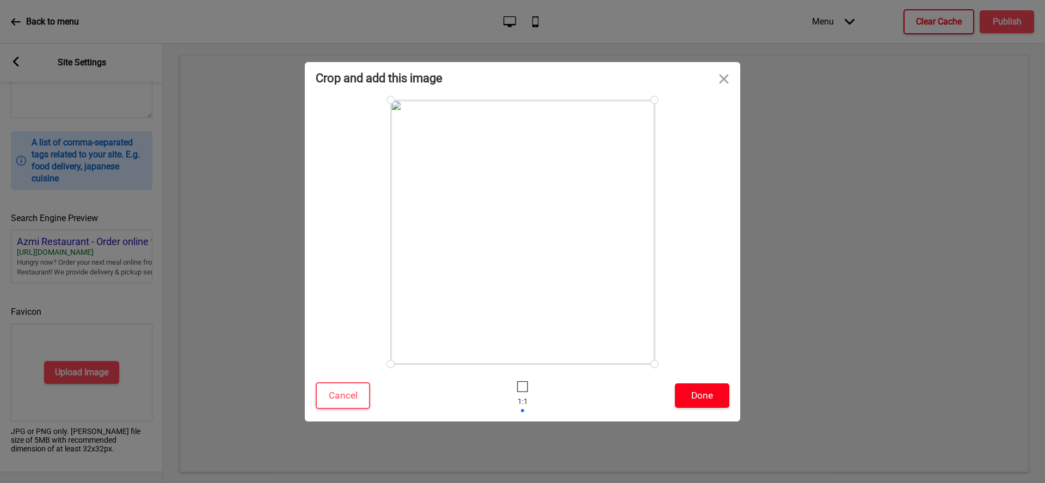
click at [697, 392] on button "Done" at bounding box center [702, 395] width 54 height 24
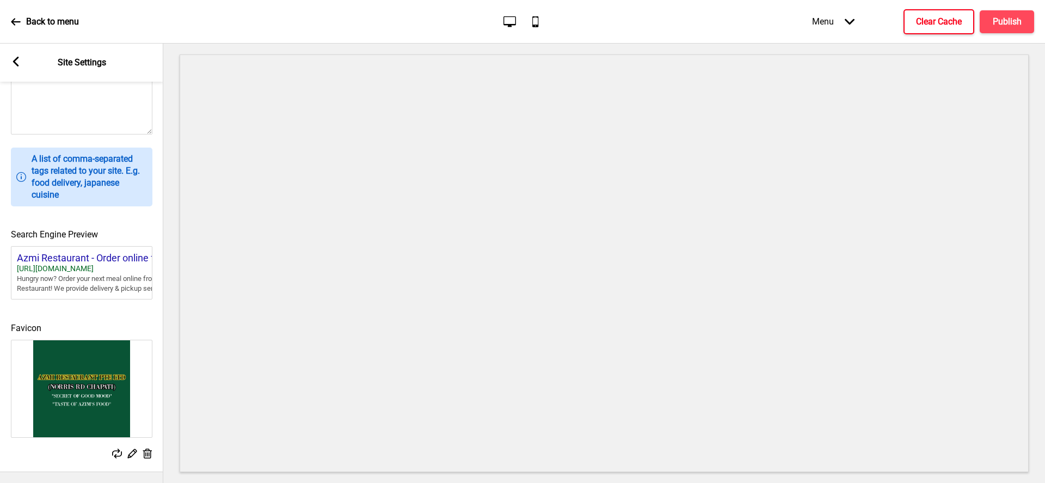
scroll to position [371, 0]
click at [19, 64] on rect at bounding box center [16, 62] width 10 height 10
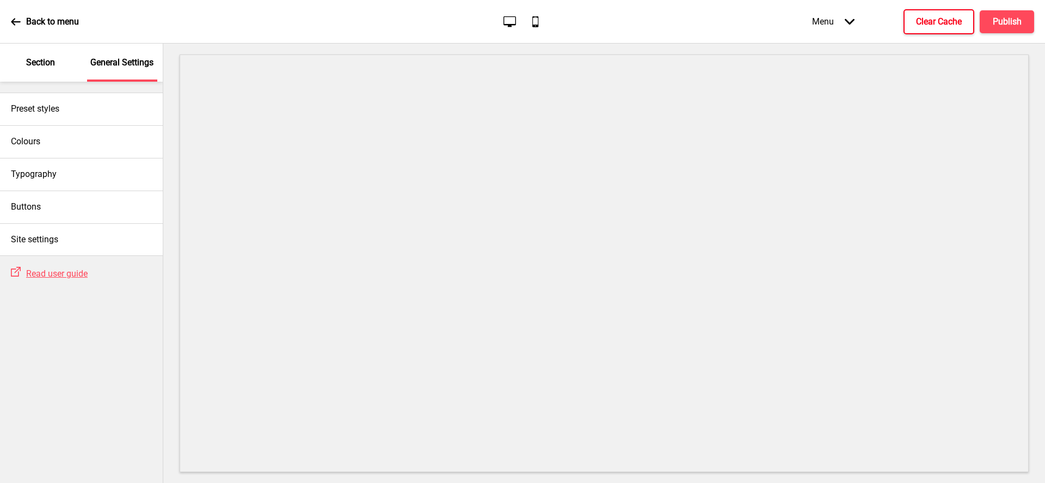
click at [42, 67] on p "Section" at bounding box center [40, 63] width 29 height 12
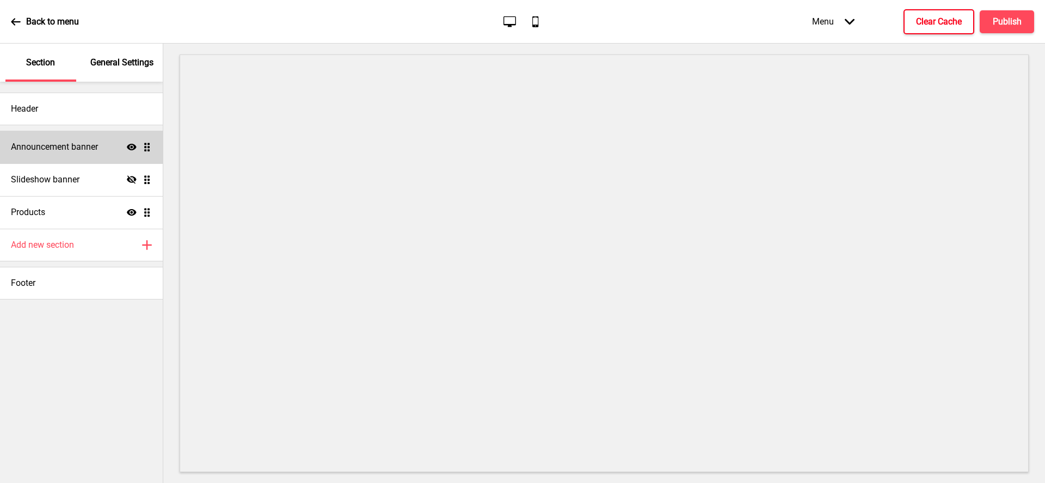
click at [67, 154] on div "Announcement banner Show Drag" at bounding box center [81, 147] width 163 height 33
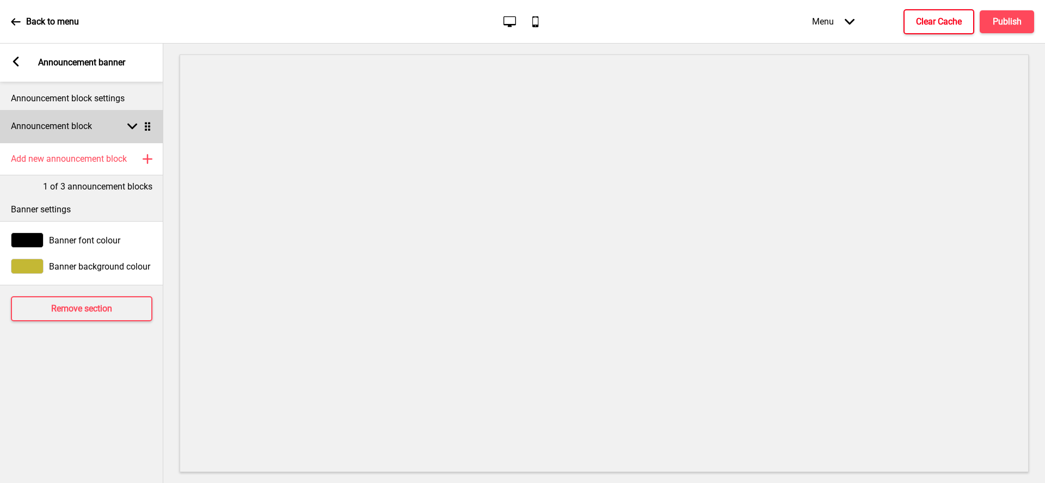
click at [49, 130] on h4 "Announcement block" at bounding box center [51, 126] width 81 height 12
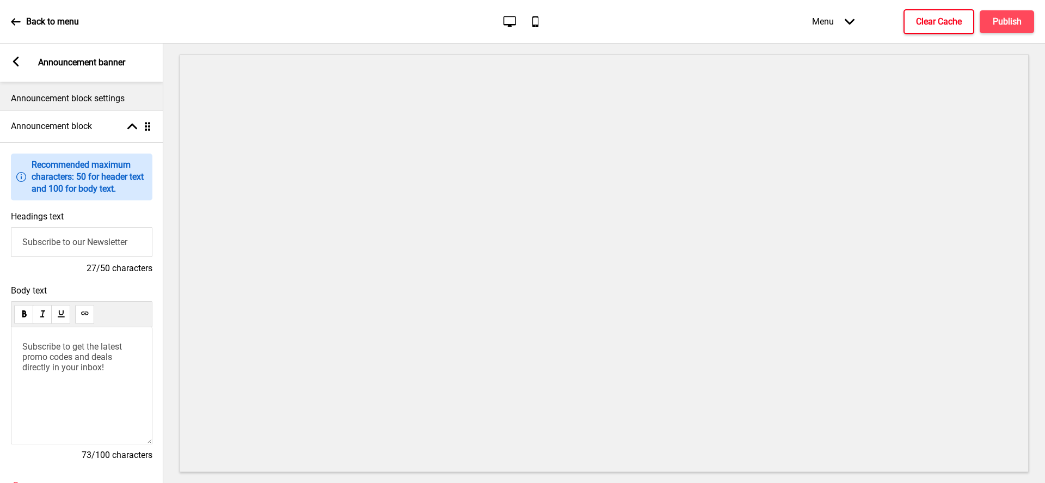
click at [42, 245] on input "Subscribe to our Newsletter" at bounding box center [81, 242] width 141 height 30
type input "Welcome to Azmi Restaurant"
click at [42, 348] on span "Subscribe to get the latest promo codes and deals directly in your inbox!" at bounding box center [73, 356] width 102 height 31
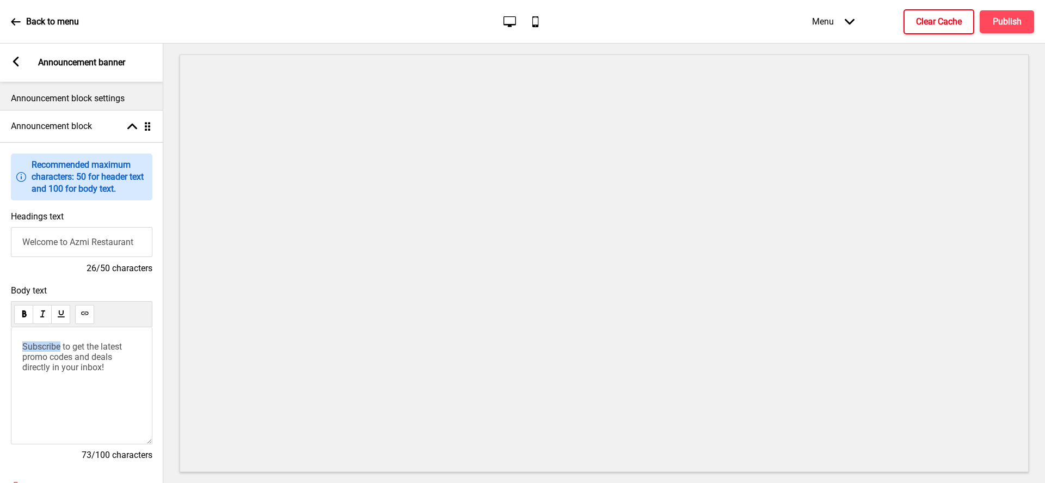
click at [42, 348] on span "Subscribe to get the latest promo codes and deals directly in your inbox!" at bounding box center [73, 356] width 102 height 31
click at [12, 57] on rect at bounding box center [16, 62] width 10 height 10
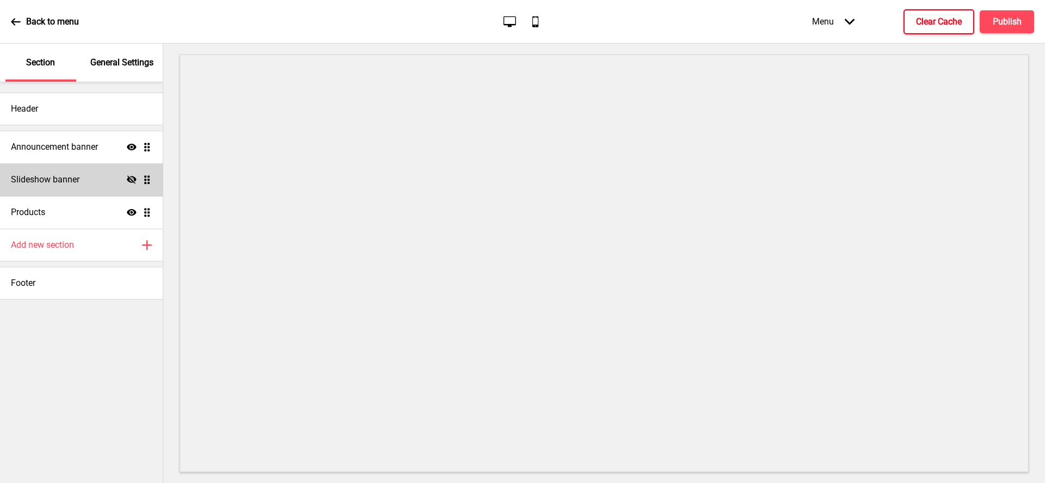
click at [45, 175] on h4 "Slideshow banner" at bounding box center [45, 180] width 69 height 12
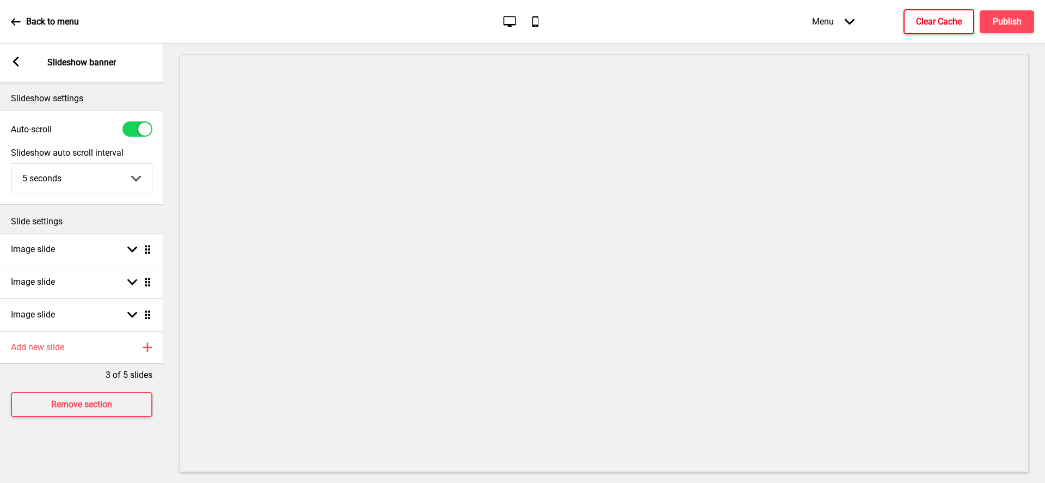
click at [19, 63] on rect at bounding box center [16, 62] width 10 height 10
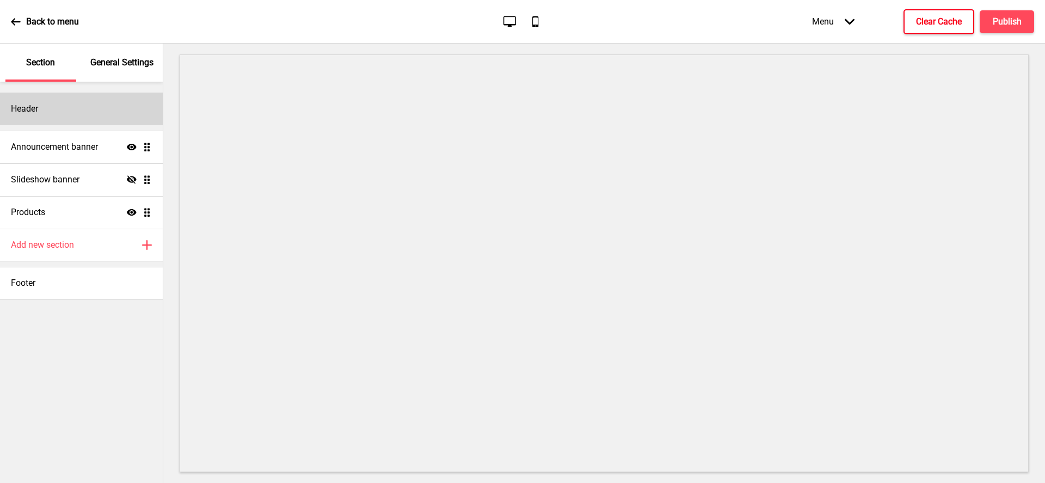
click at [60, 110] on div "Header" at bounding box center [81, 109] width 163 height 33
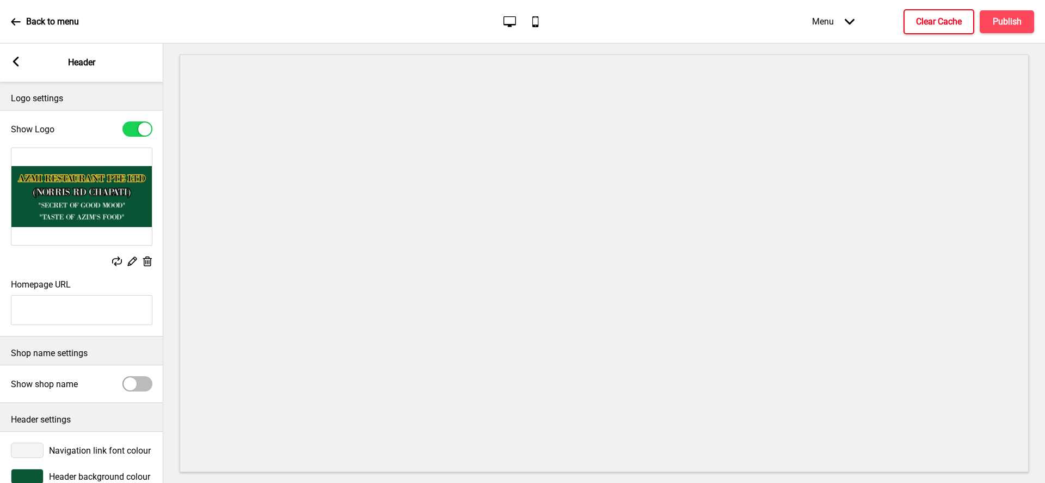
click at [11, 58] on rect at bounding box center [16, 62] width 10 height 10
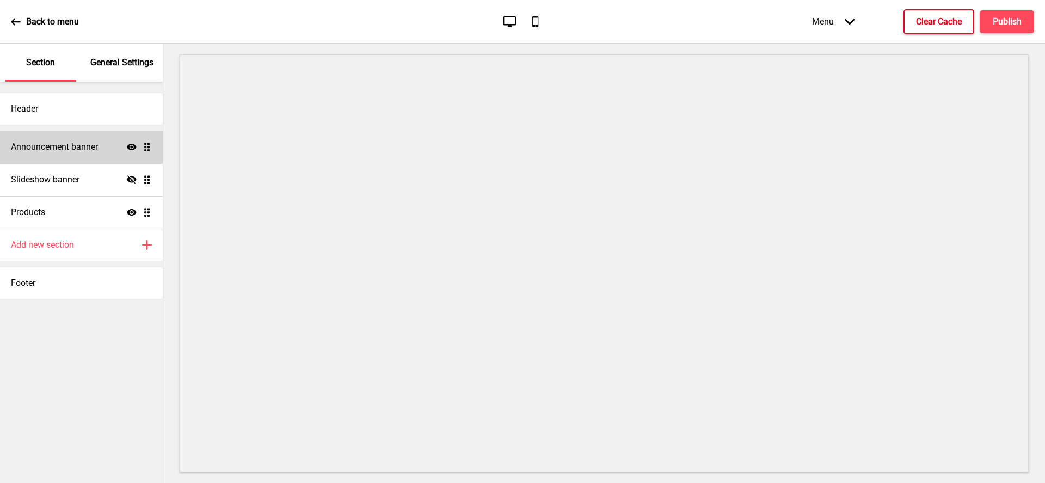
click at [25, 152] on h4 "Announcement banner" at bounding box center [54, 147] width 87 height 12
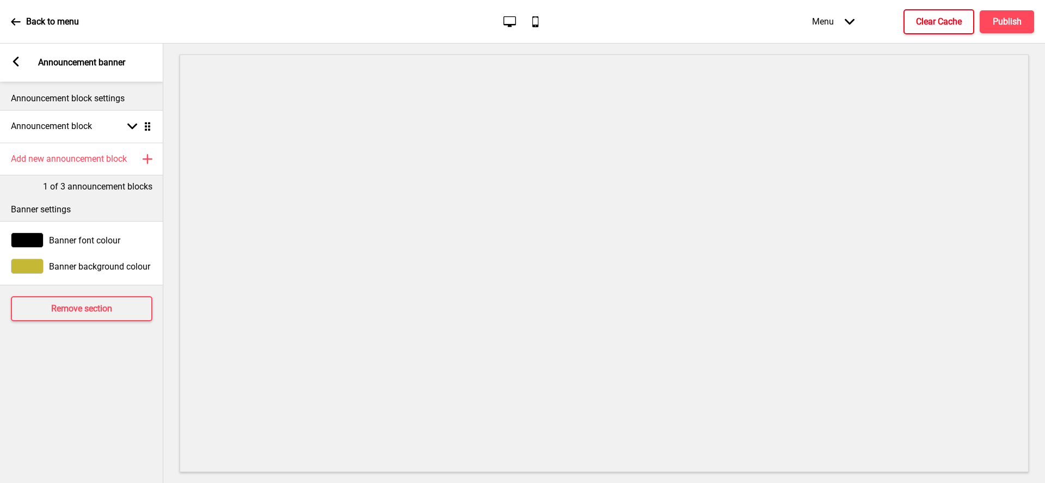
click at [32, 272] on div at bounding box center [27, 265] width 33 height 15
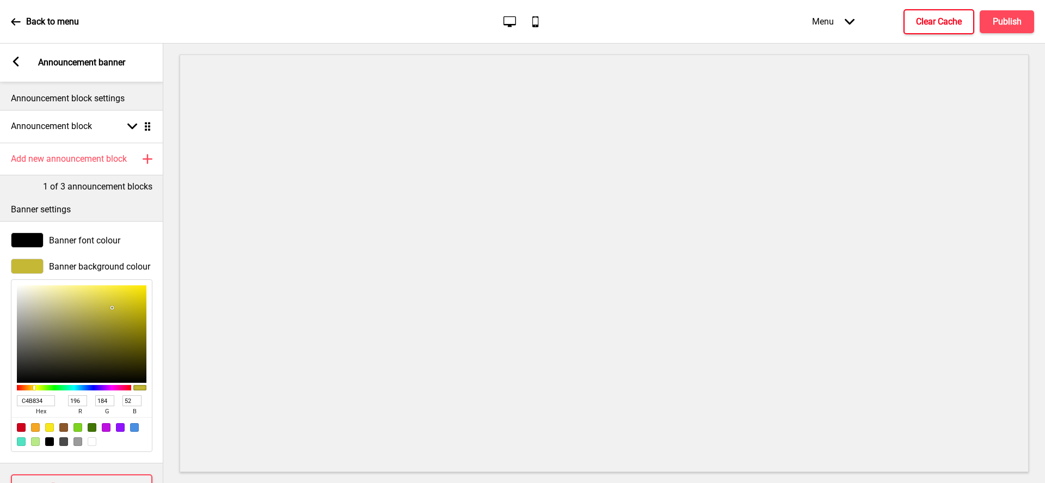
click at [24, 392] on div "C4B834 hex 196 r 184 g 52 b 100 a" at bounding box center [82, 404] width 130 height 24
click at [24, 398] on input "C4B834" at bounding box center [36, 400] width 38 height 11
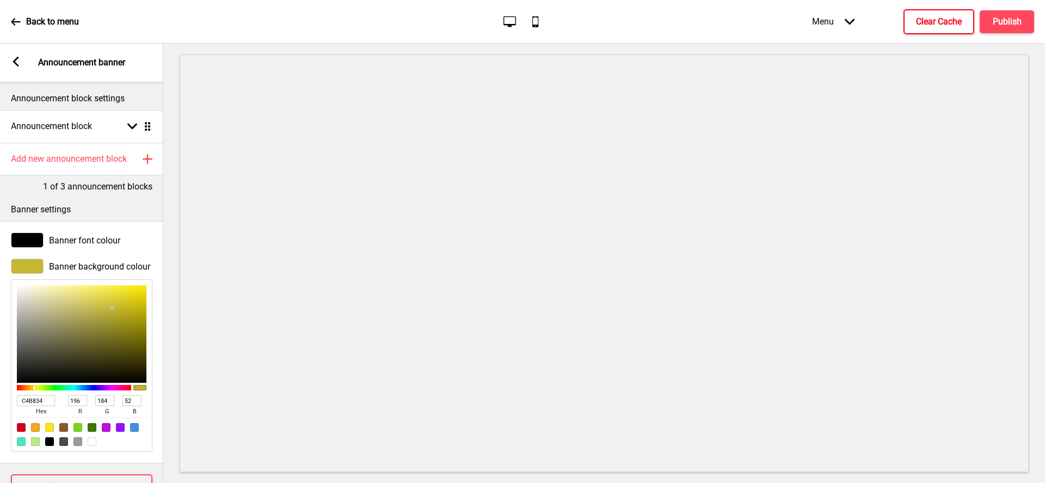
paste input "d4a936"
type input "d4a936"
type input "212"
type input "169"
type input "54"
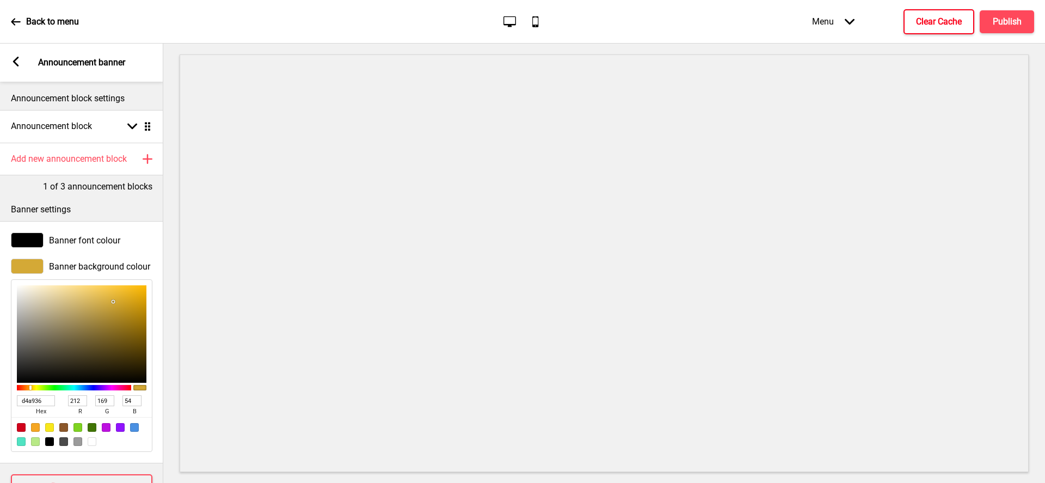
type input "D4A936"
click at [17, 62] on rect at bounding box center [16, 62] width 10 height 10
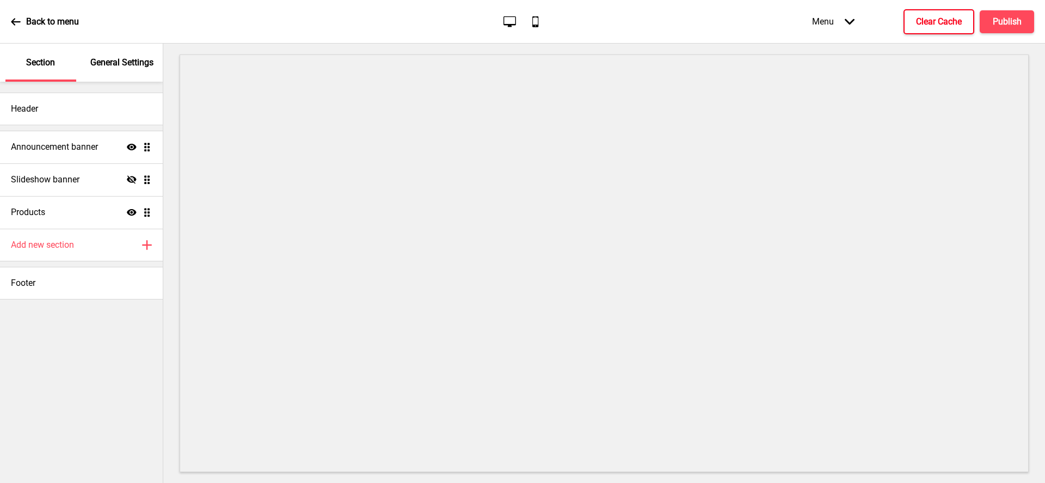
click at [120, 67] on p "General Settings" at bounding box center [121, 63] width 63 height 12
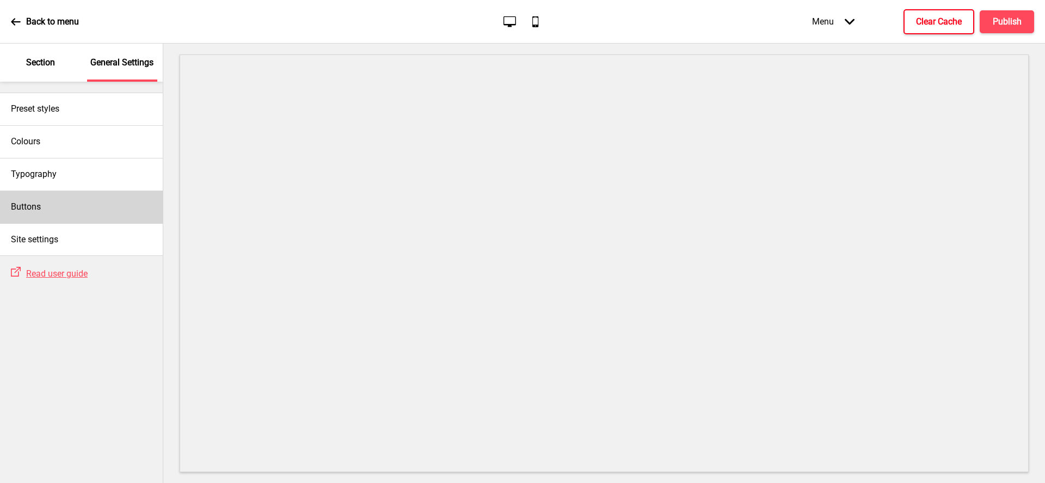
click at [59, 201] on div "Buttons" at bounding box center [81, 206] width 163 height 33
select select "square"
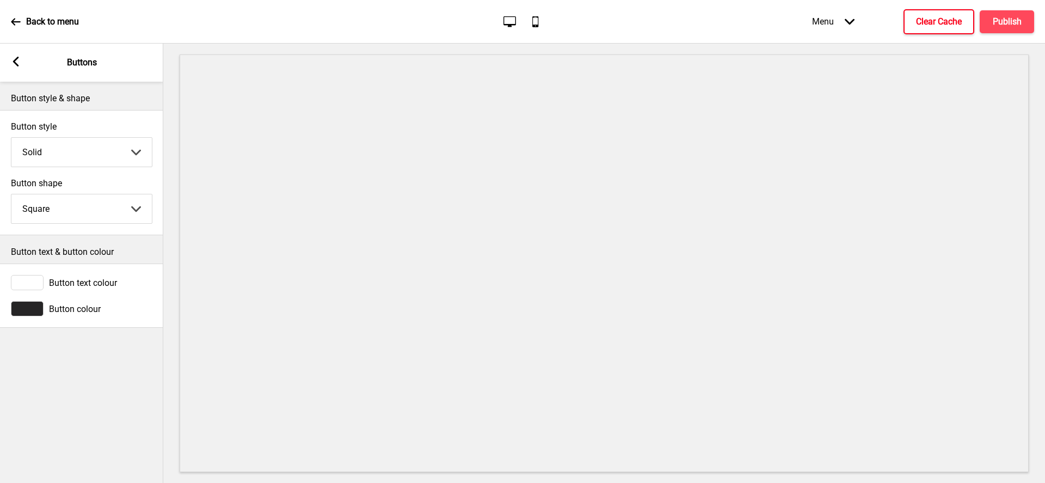
click at [33, 306] on div at bounding box center [27, 308] width 33 height 15
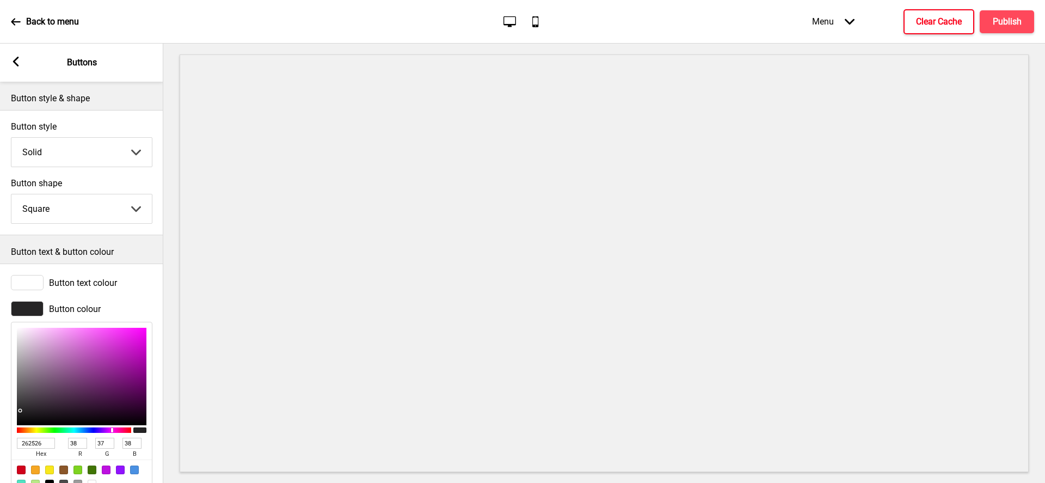
click at [35, 440] on input "262526" at bounding box center [36, 443] width 38 height 11
paste input "d4a93"
type input "d4a936"
type input "212"
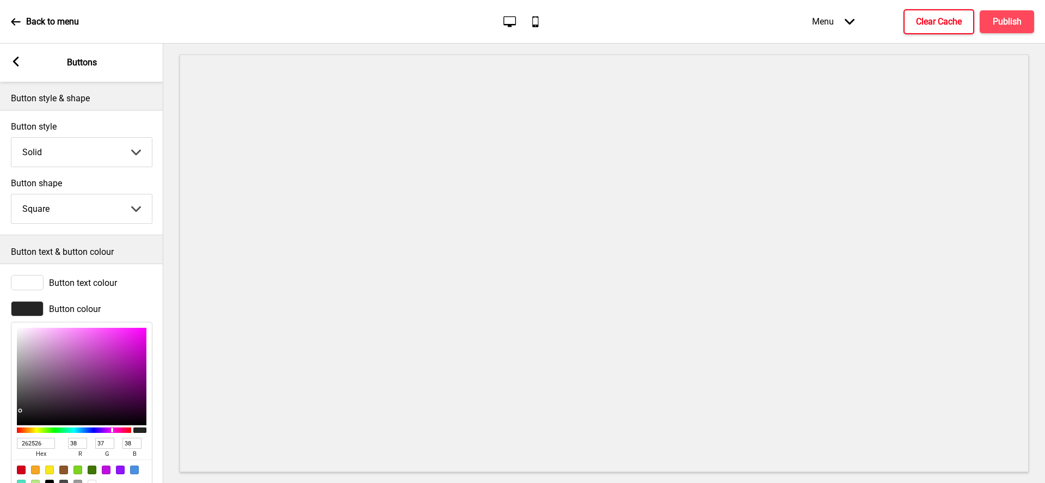
type input "169"
type input "54"
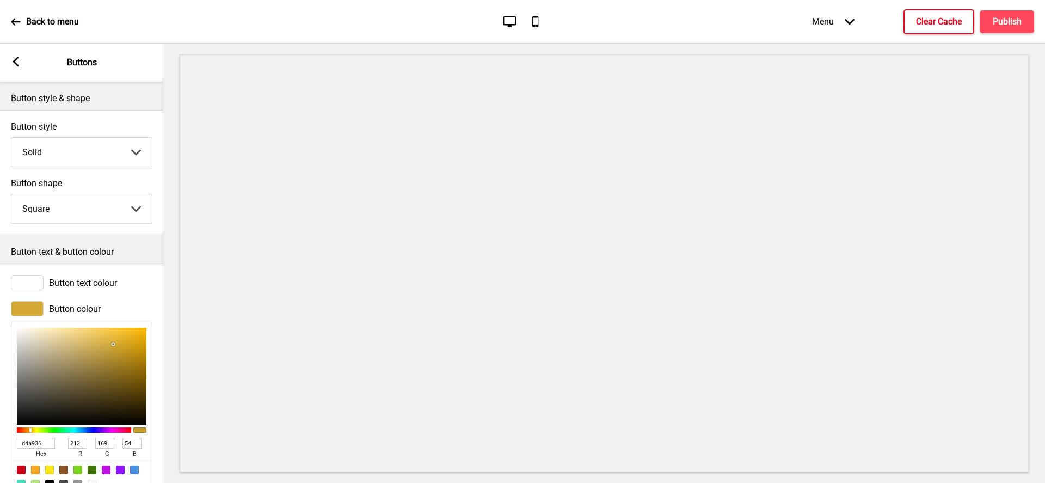
type input "D4A936"
click at [13, 482] on button "X" at bounding box center [6, 488] width 13 height 11
click at [1004, 16] on h4 "Publish" at bounding box center [1007, 22] width 29 height 12
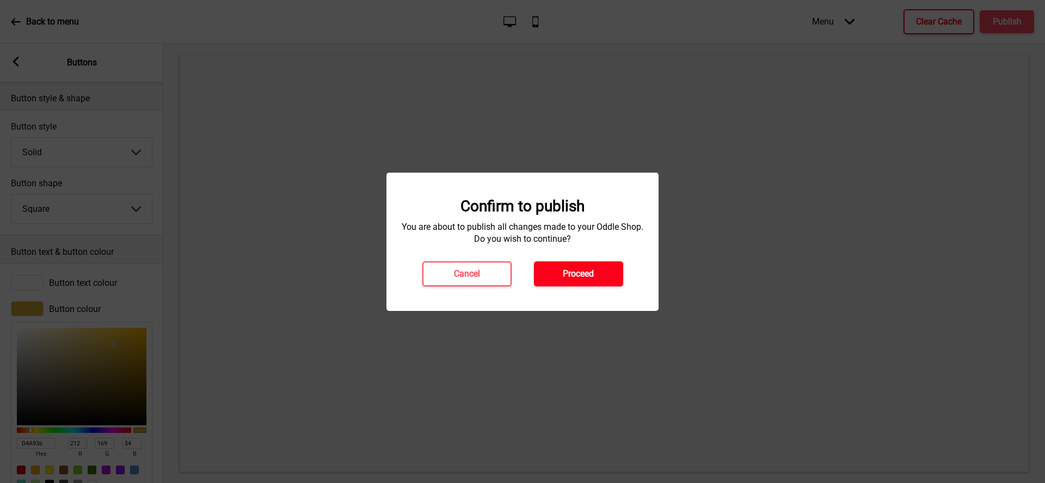
click at [583, 275] on h4 "Proceed" at bounding box center [578, 274] width 31 height 12
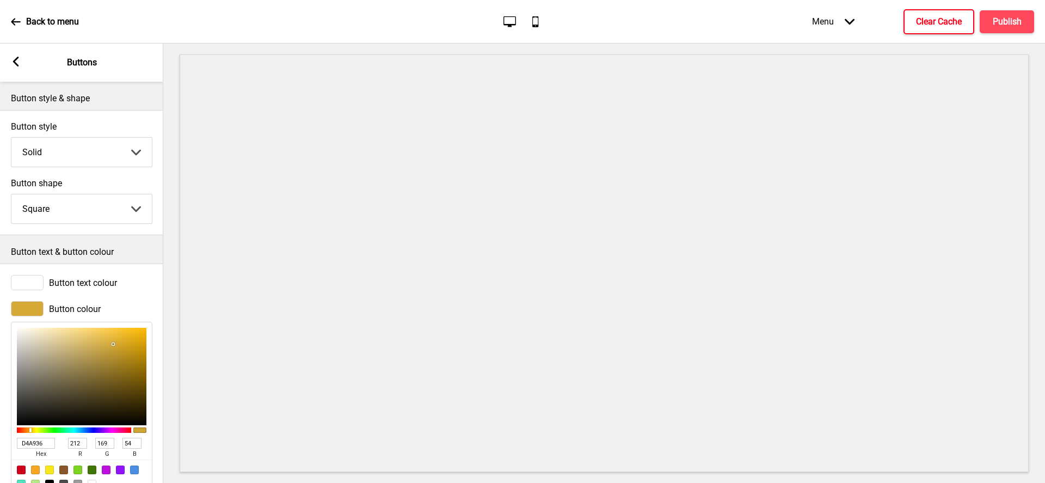
click at [19, 64] on rect at bounding box center [16, 62] width 10 height 10
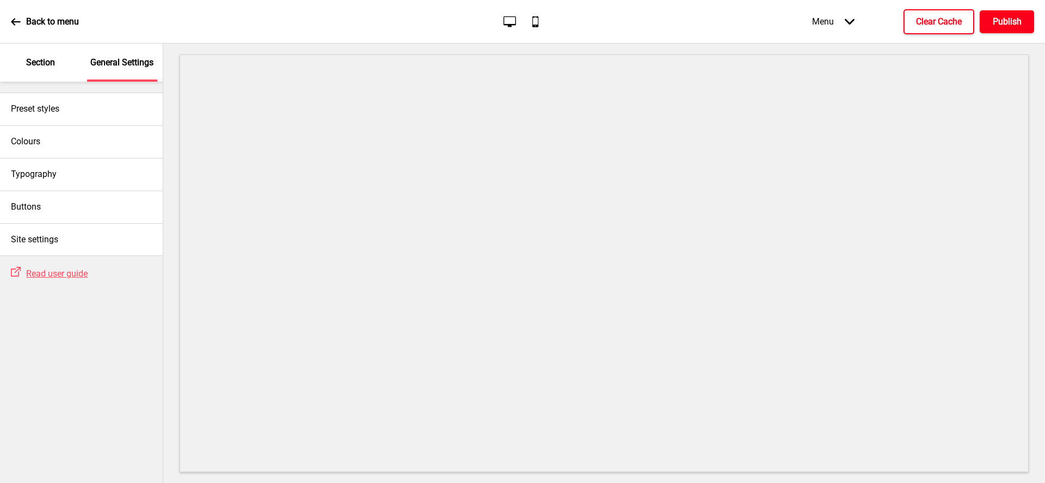
click at [1003, 23] on h4 "Publish" at bounding box center [1007, 22] width 29 height 12
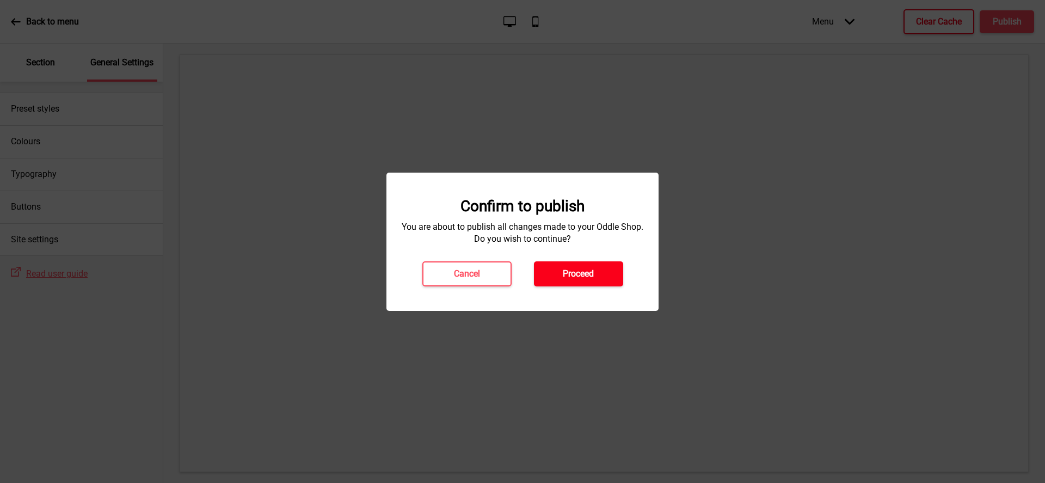
click at [581, 276] on h4 "Proceed" at bounding box center [578, 274] width 31 height 12
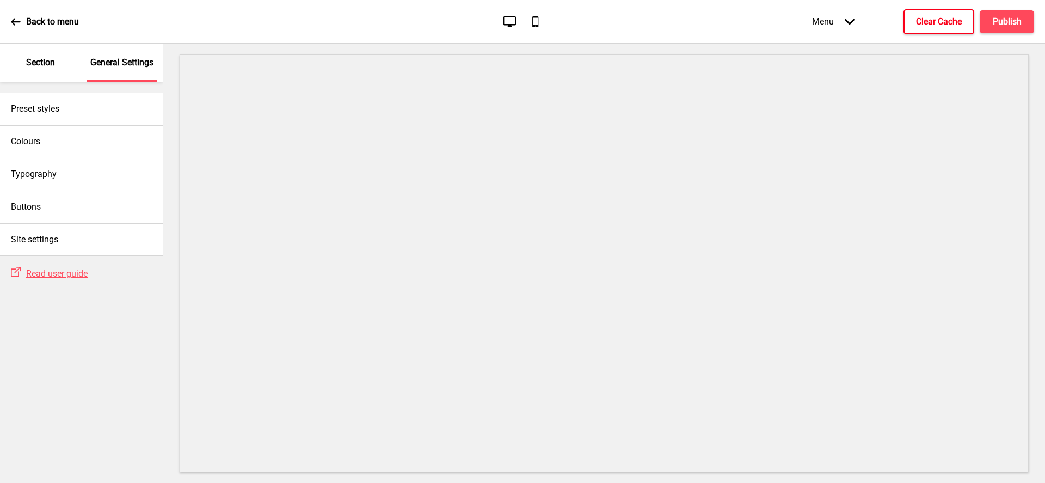
click at [49, 70] on div "Section" at bounding box center [40, 63] width 71 height 38
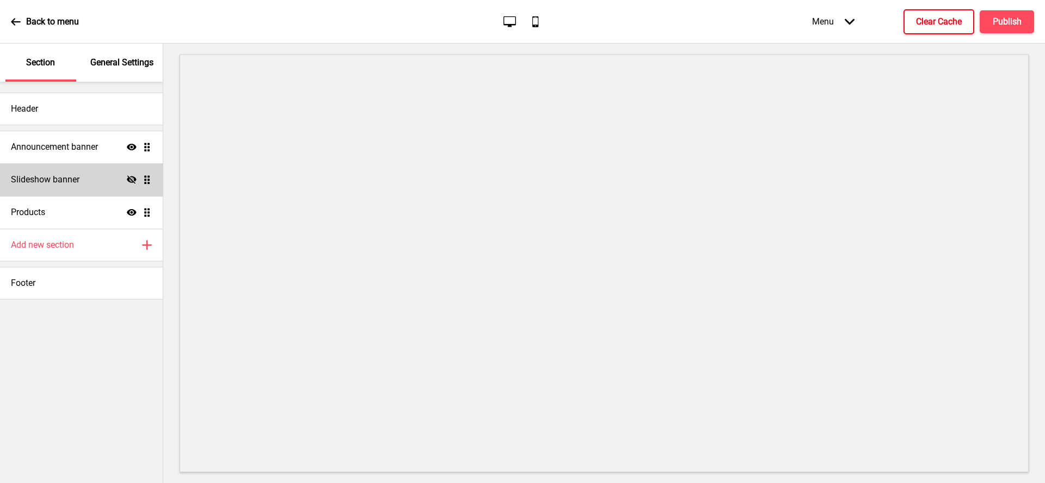
click at [135, 179] on icon at bounding box center [132, 179] width 10 height 8
click at [59, 180] on h4 "Slideshow banner" at bounding box center [45, 180] width 69 height 12
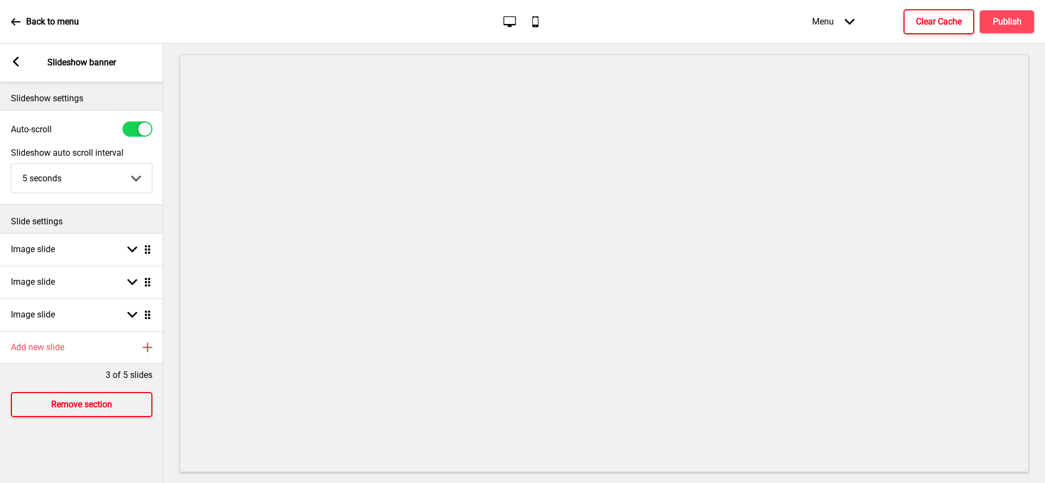
click at [55, 394] on button "Remove section" at bounding box center [81, 404] width 141 height 25
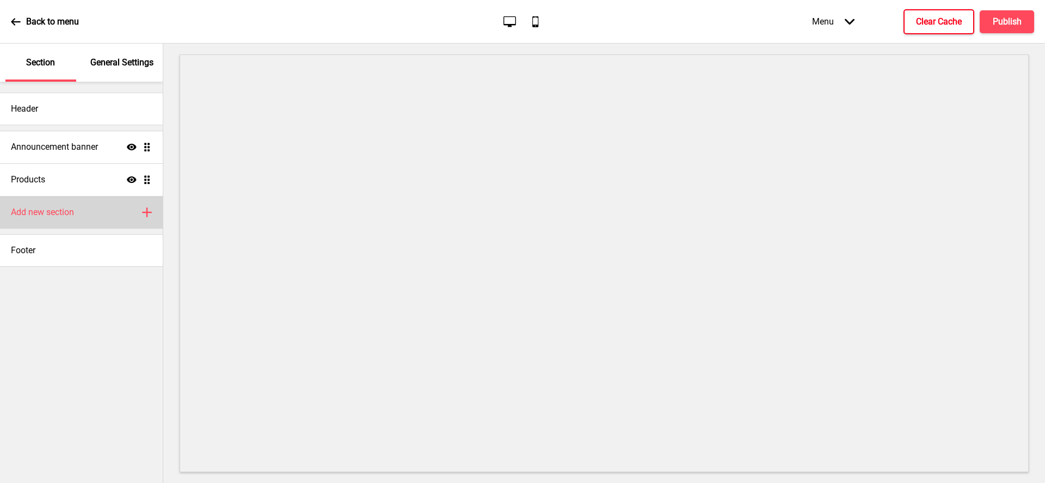
click at [43, 219] on div "Add new section Plus" at bounding box center [81, 212] width 163 height 33
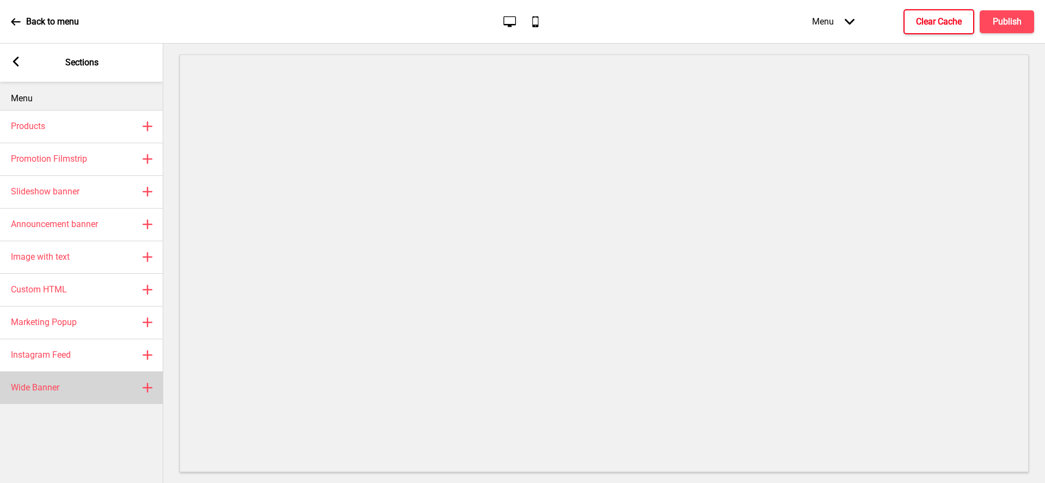
click at [50, 381] on h4 "Wide Banner" at bounding box center [35, 387] width 48 height 12
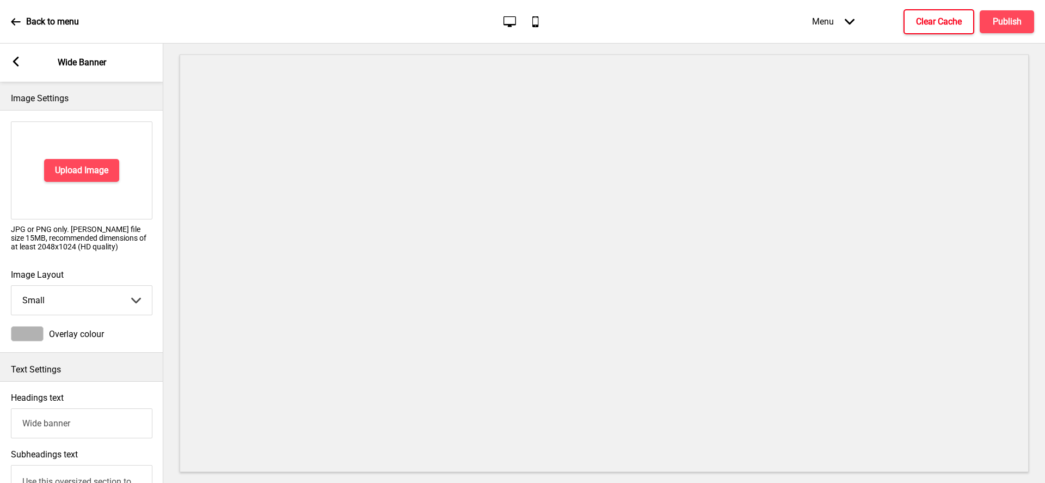
click at [19, 61] on rect at bounding box center [16, 62] width 10 height 10
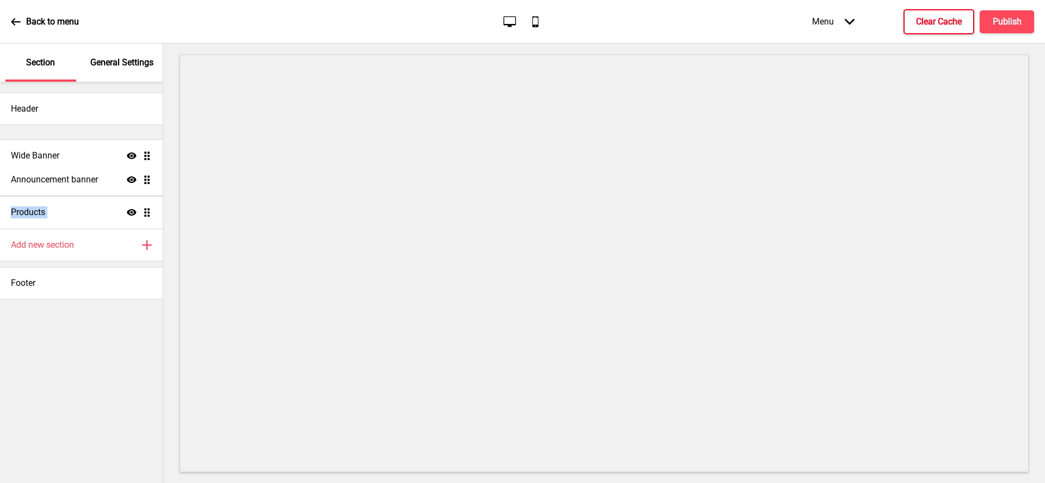
drag, startPoint x: 146, startPoint y: 214, endPoint x: 151, endPoint y: 158, distance: 56.8
click at [151, 158] on ul "Announcement banner Show Drag Products Show Drag Wide Banner Show Drag" at bounding box center [81, 180] width 163 height 98
click at [83, 151] on div "Wide Banner Show Drag" at bounding box center [81, 147] width 163 height 33
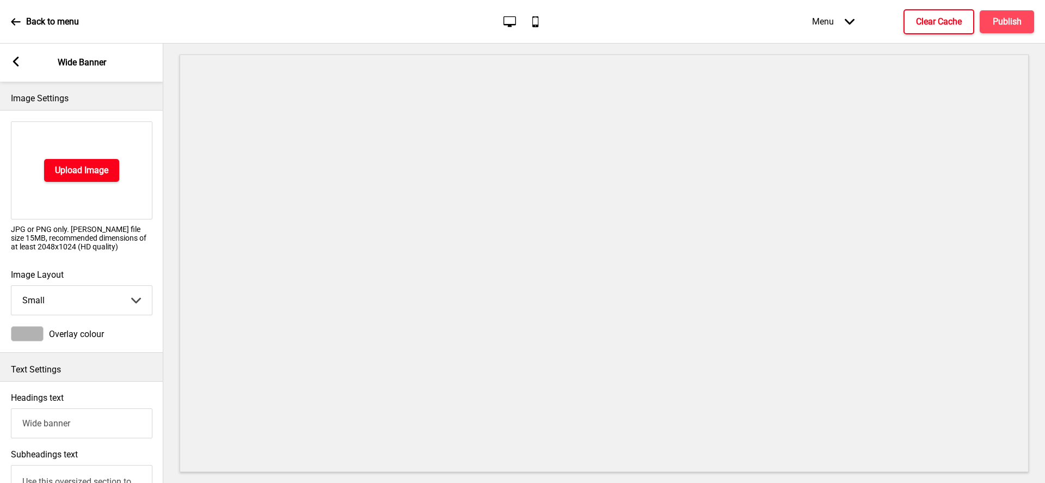
click at [69, 168] on h4 "Upload Image" at bounding box center [81, 170] width 53 height 12
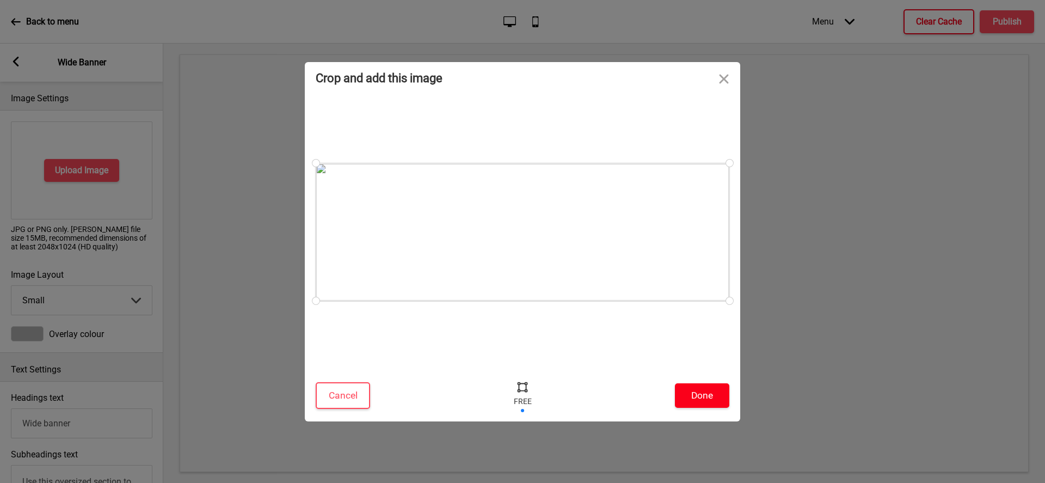
click at [702, 398] on button "Done" at bounding box center [702, 395] width 54 height 24
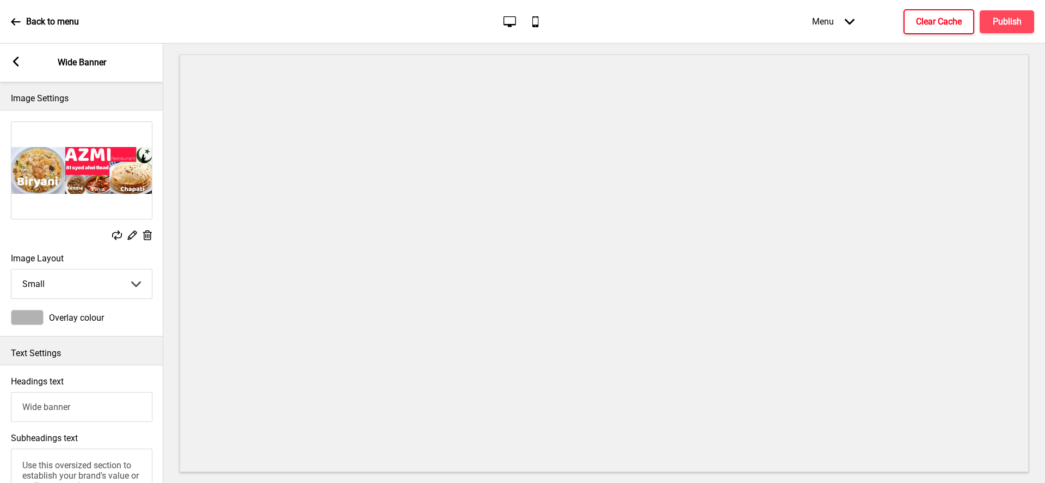
click at [93, 409] on input "Wide banner" at bounding box center [81, 407] width 141 height 30
click at [73, 282] on select "Small Medium Large" at bounding box center [81, 283] width 140 height 29
select select "medium"
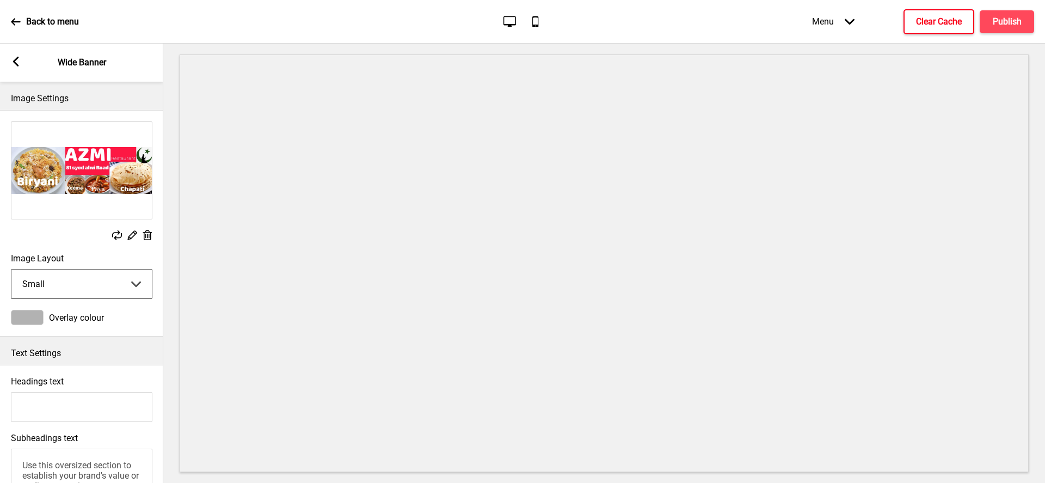
click at [11, 269] on select "Small Medium Large" at bounding box center [81, 283] width 140 height 29
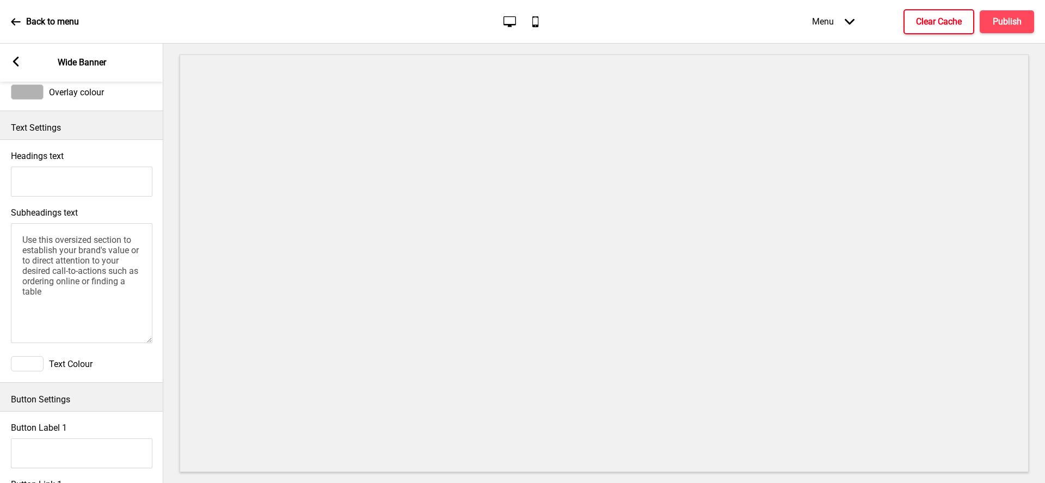
scroll to position [198, 0]
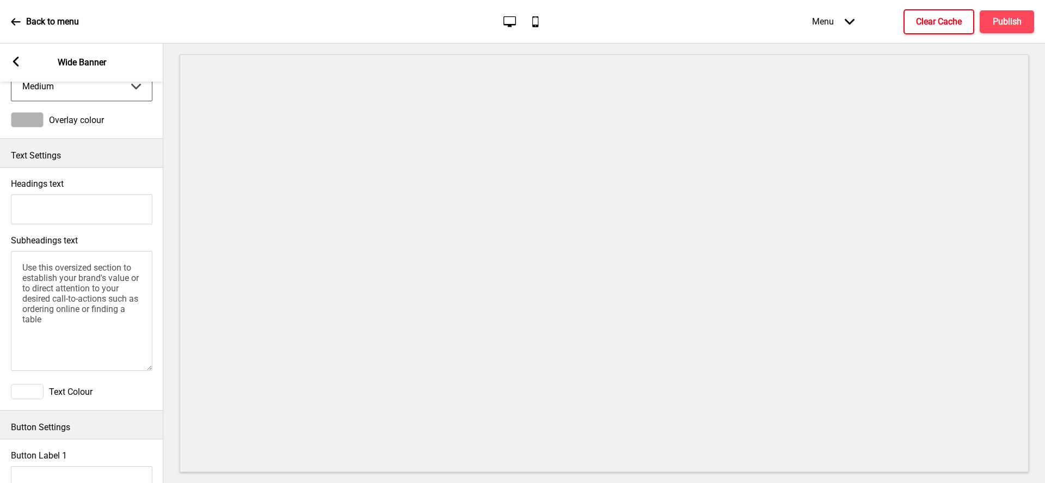
click at [56, 289] on textarea "Use this oversized section to establish your brand's value or to direct attenti…" at bounding box center [81, 311] width 141 height 120
click at [75, 227] on div "Headings text" at bounding box center [81, 201] width 163 height 57
click at [69, 215] on input "Headings text" at bounding box center [81, 209] width 141 height 30
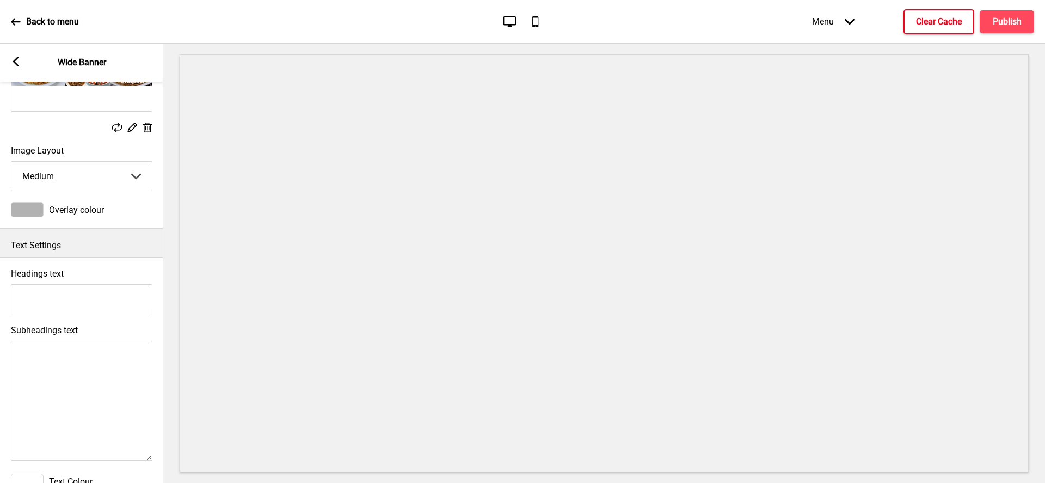
scroll to position [0, 0]
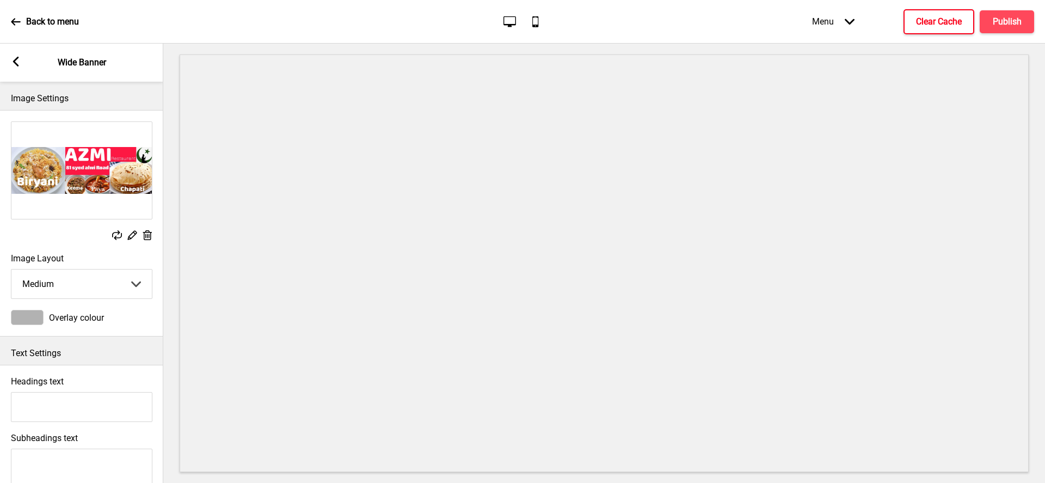
click at [63, 316] on span "Overlay colour" at bounding box center [76, 317] width 55 height 10
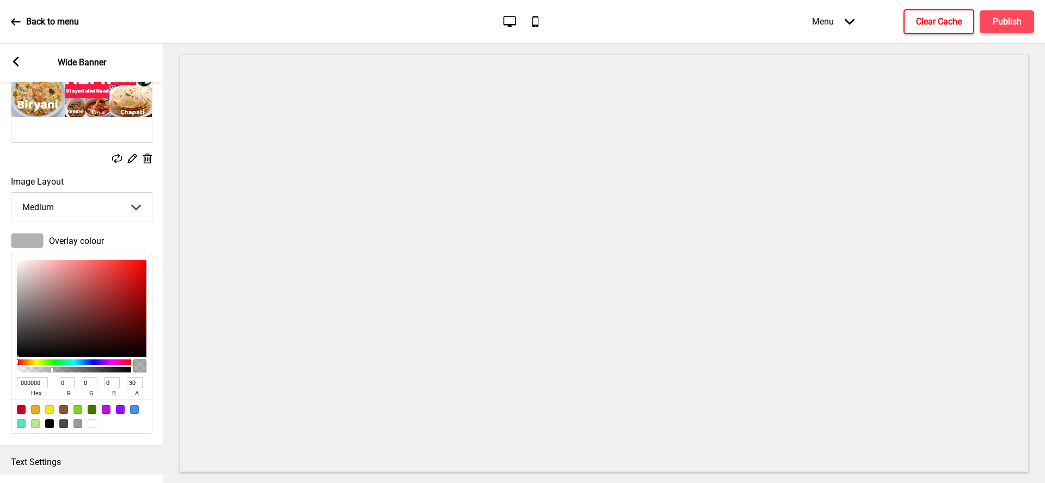
scroll to position [98, 0]
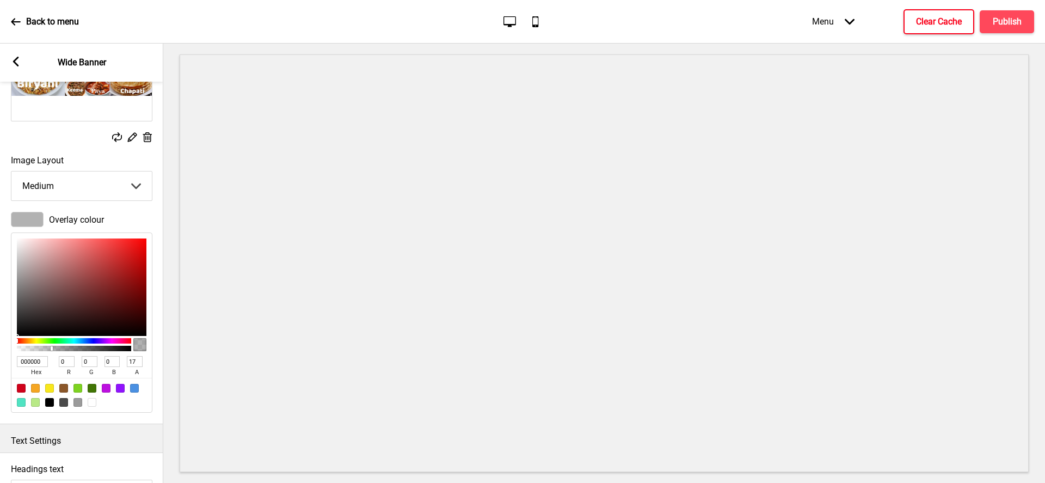
type input "9"
type input "TRANSPARENT"
type input "0"
drag, startPoint x: 48, startPoint y: 348, endPoint x: 0, endPoint y: 344, distance: 48.6
click at [0, 344] on div "Overlay colour TRANSPARENT hex 0 r 0 g 0 b 0 a" at bounding box center [81, 312] width 163 height 212
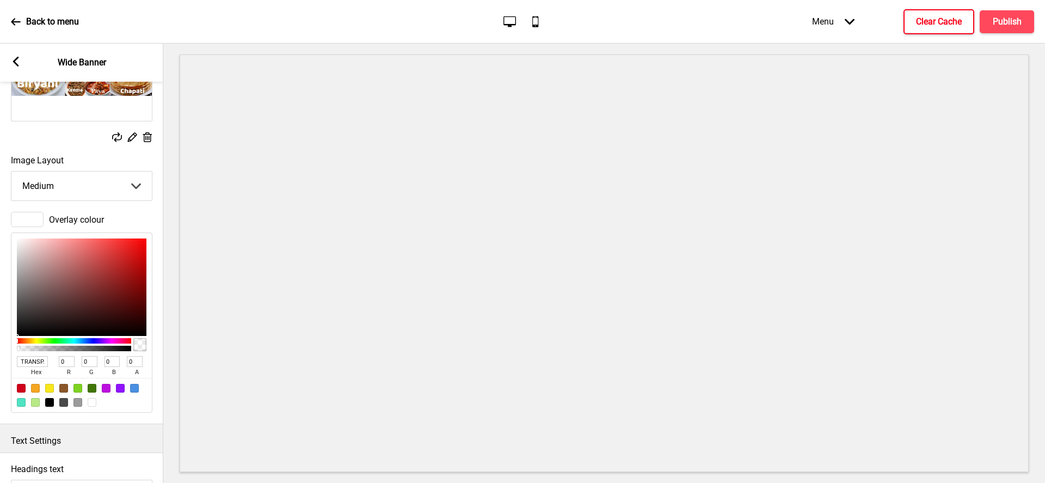
click at [20, 59] on rect at bounding box center [16, 62] width 10 height 10
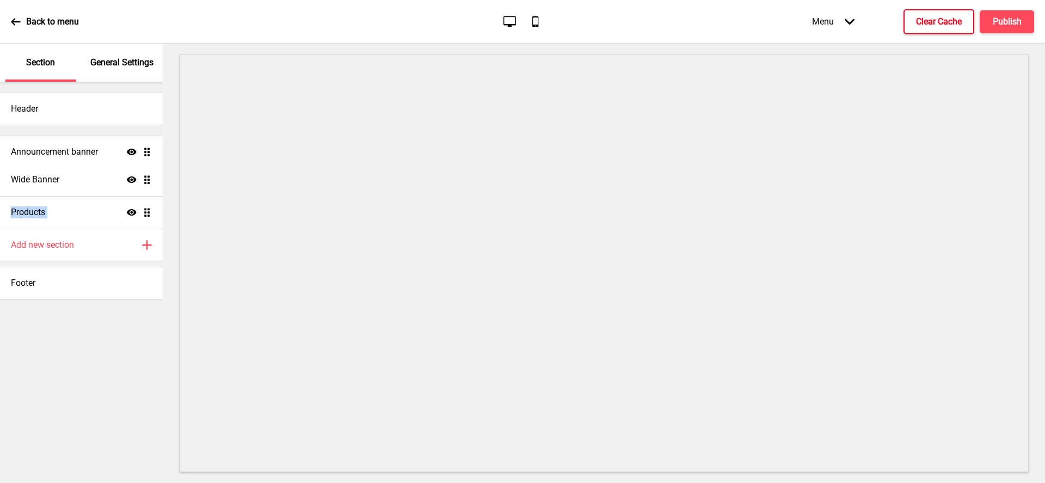
drag, startPoint x: 146, startPoint y: 182, endPoint x: 140, endPoint y: 153, distance: 29.6
click at [140, 153] on ul "Wide Banner Show Drag Announcement banner Show Drag Products Show Drag" at bounding box center [81, 180] width 163 height 98
click at [101, 66] on p "General Settings" at bounding box center [121, 63] width 63 height 12
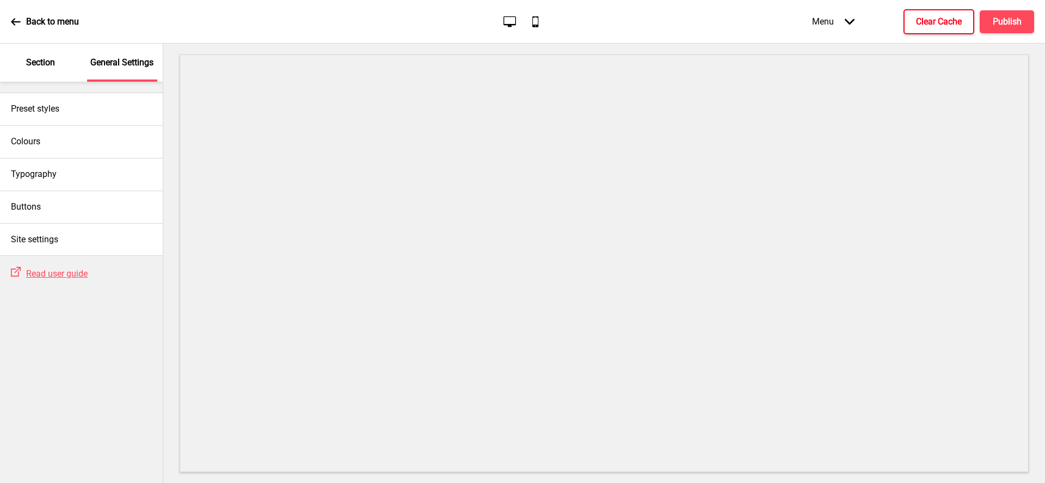
click at [47, 66] on p "Section" at bounding box center [40, 63] width 29 height 12
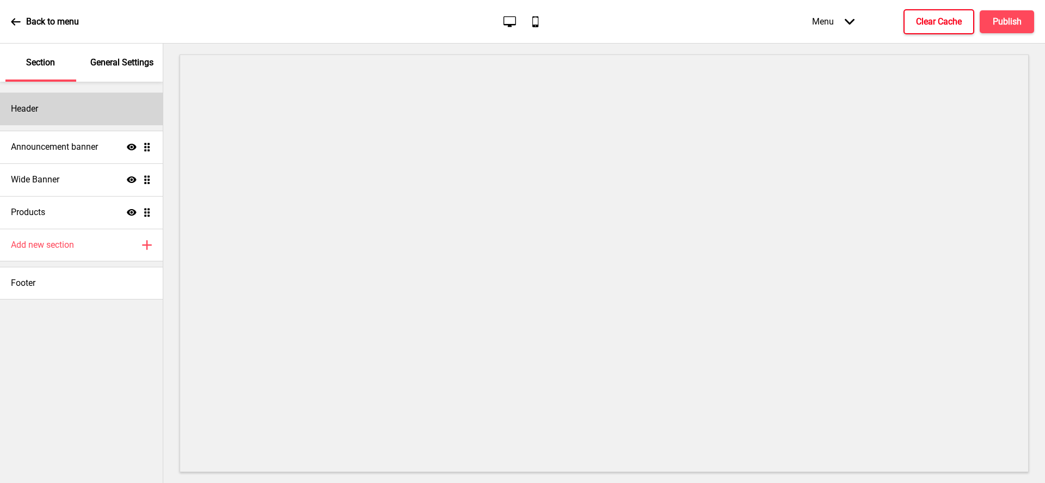
click at [58, 117] on div "Header" at bounding box center [81, 109] width 163 height 33
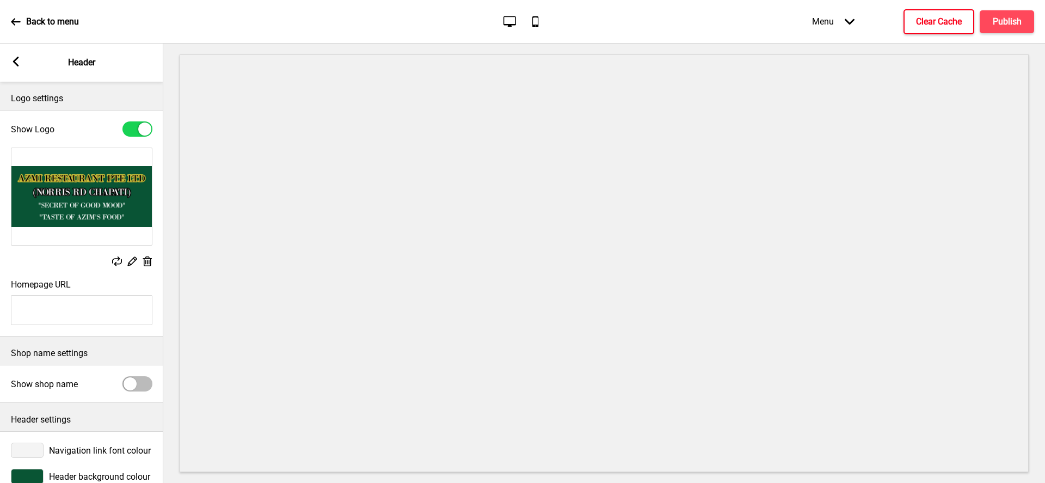
scroll to position [23, 0]
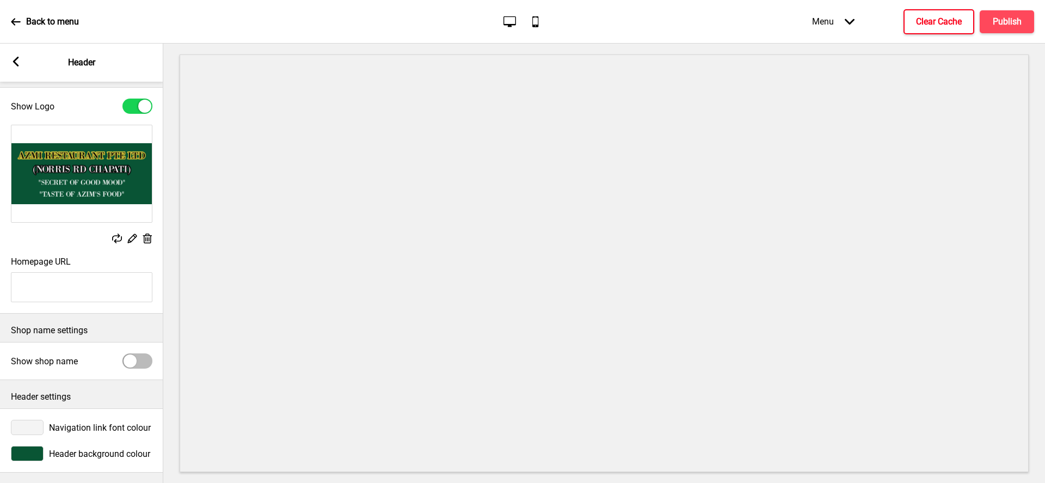
click at [27, 57] on div "Arrow left Header" at bounding box center [81, 63] width 163 height 38
click at [18, 58] on icon at bounding box center [16, 62] width 6 height 10
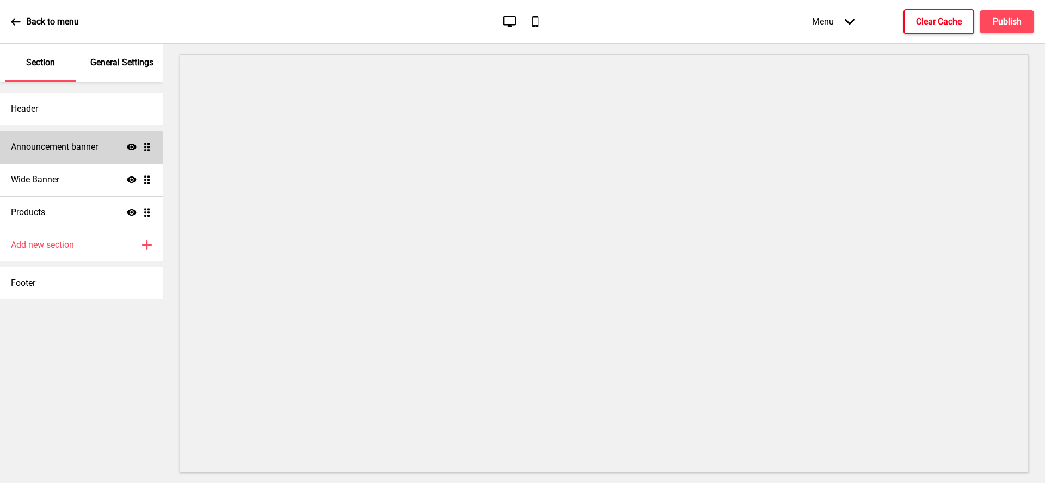
click at [32, 149] on h4 "Announcement banner" at bounding box center [54, 147] width 87 height 12
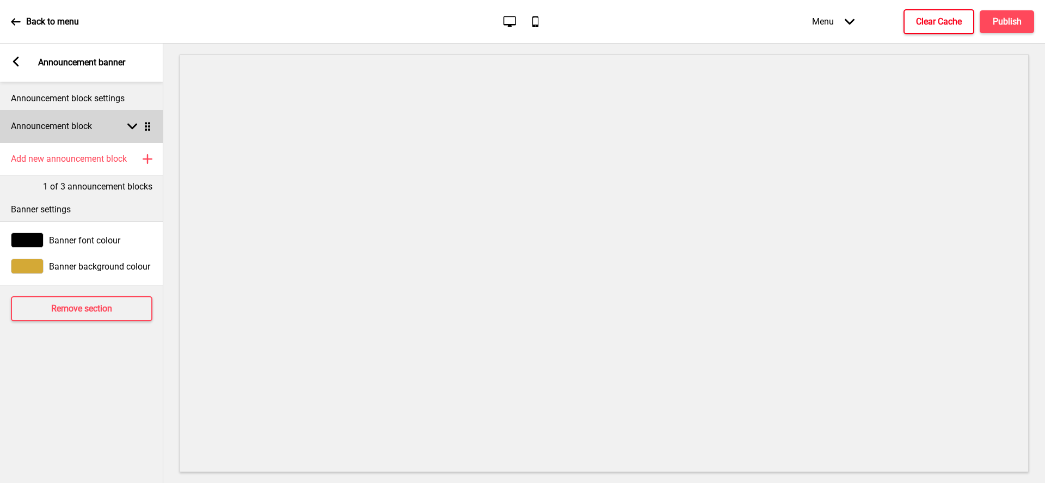
click at [73, 128] on h4 "Announcement block" at bounding box center [51, 126] width 81 height 12
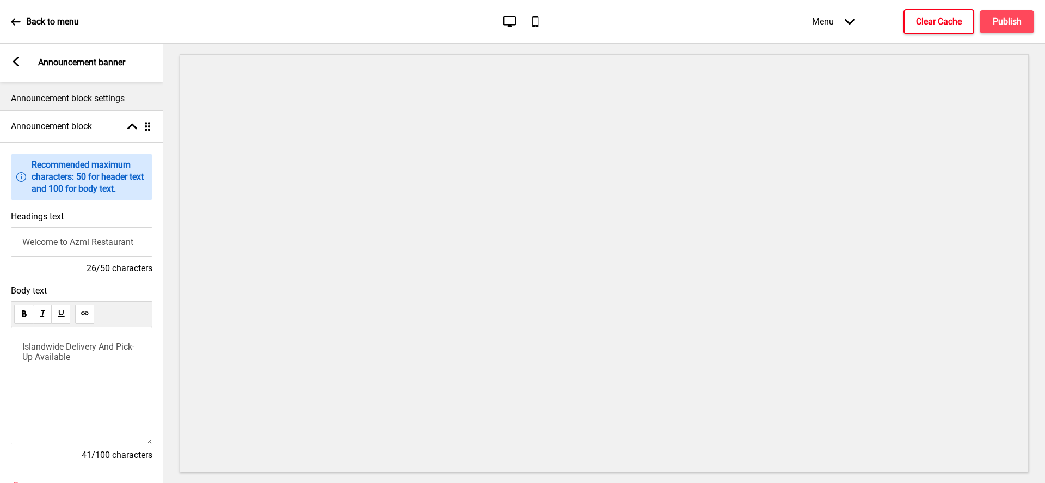
click at [149, 244] on input "Welcome to Azmi Restaurant" at bounding box center [81, 242] width 141 height 30
paste input "[PERSON_NAME] Rd CHAPATI)"
type input "Welcome to Azmi Restaurant ([GEOGRAPHIC_DATA])"
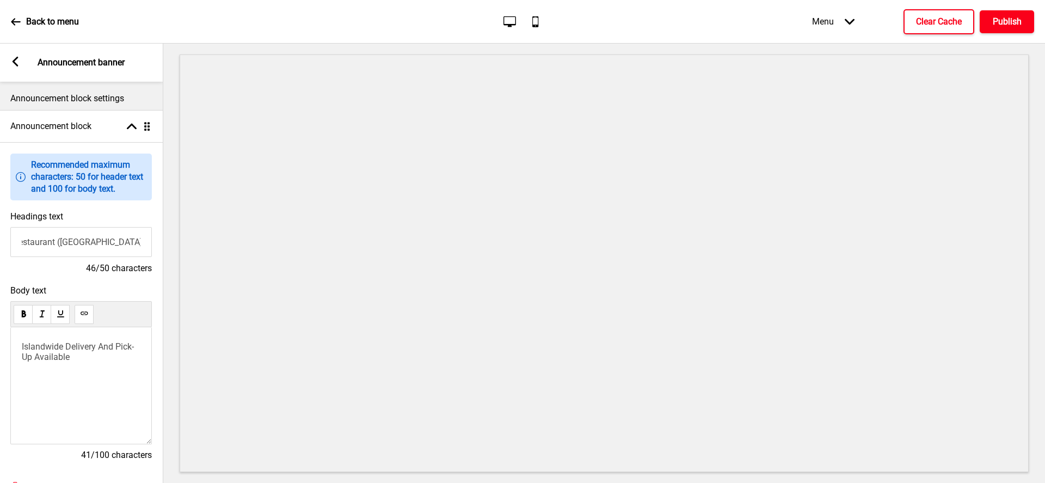
scroll to position [0, 0]
click at [1002, 23] on h4 "Publish" at bounding box center [1007, 22] width 29 height 12
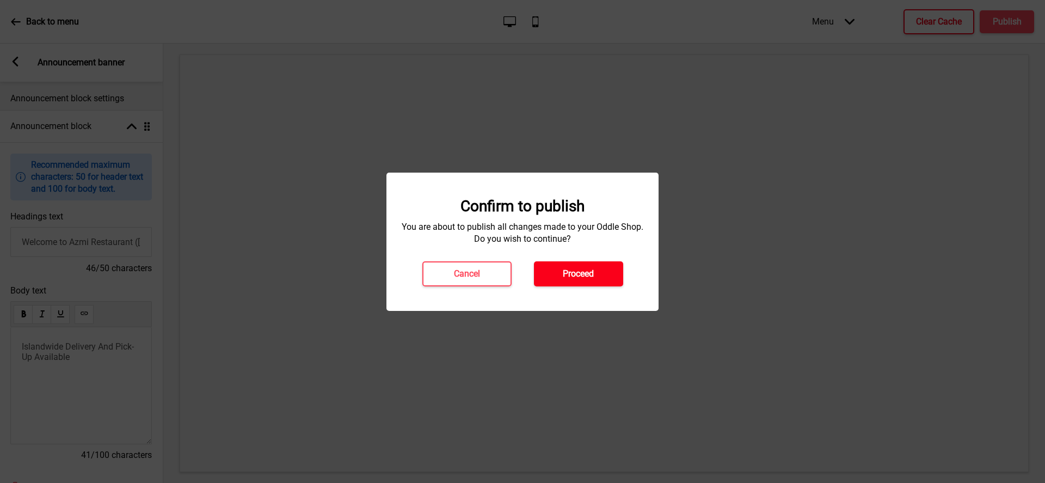
click at [563, 276] on h4 "Proceed" at bounding box center [578, 274] width 31 height 12
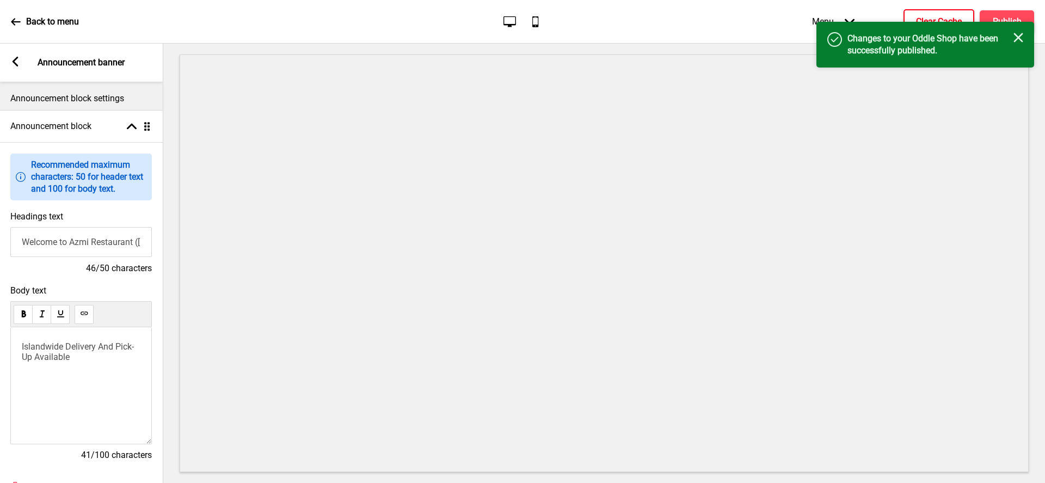
click at [921, 16] on h4 "Clear Cache" at bounding box center [939, 22] width 46 height 12
